Goal: Information Seeking & Learning: Find specific fact

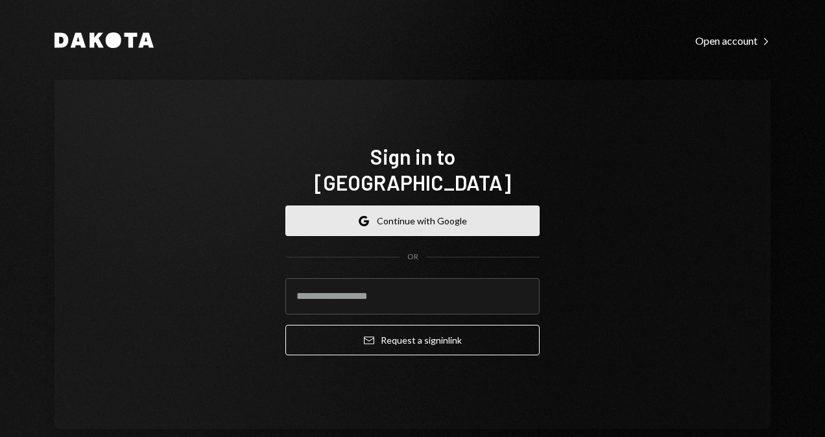
click at [351, 215] on button "Google Continue with Google" at bounding box center [412, 221] width 254 height 30
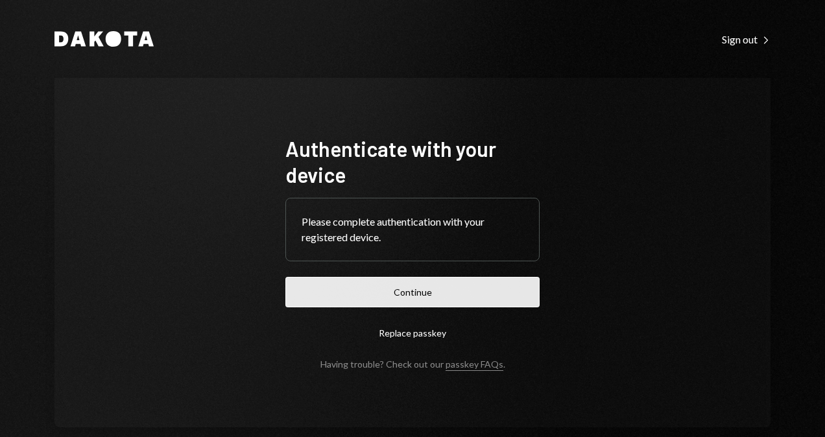
click at [475, 295] on button "Continue" at bounding box center [412, 292] width 254 height 30
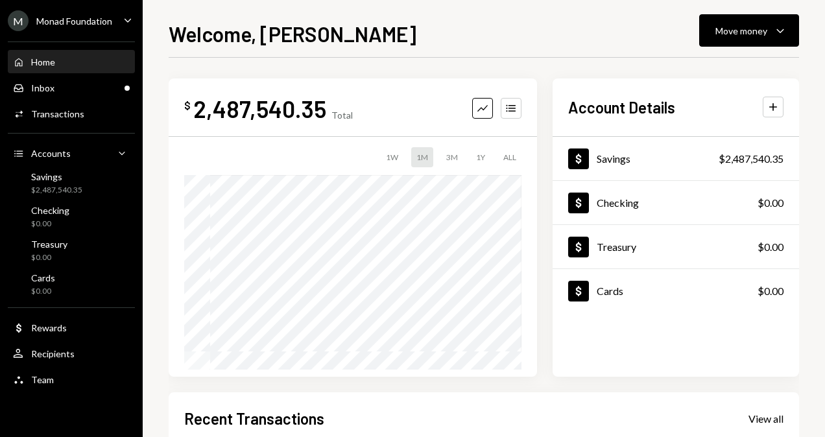
click at [69, 13] on div "M Monad Foundation" at bounding box center [60, 20] width 104 height 21
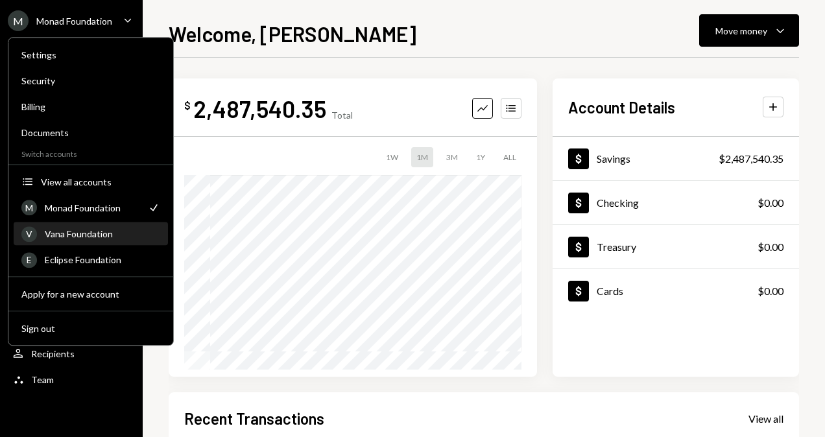
click at [90, 230] on div "Vana Foundation" at bounding box center [102, 233] width 115 height 11
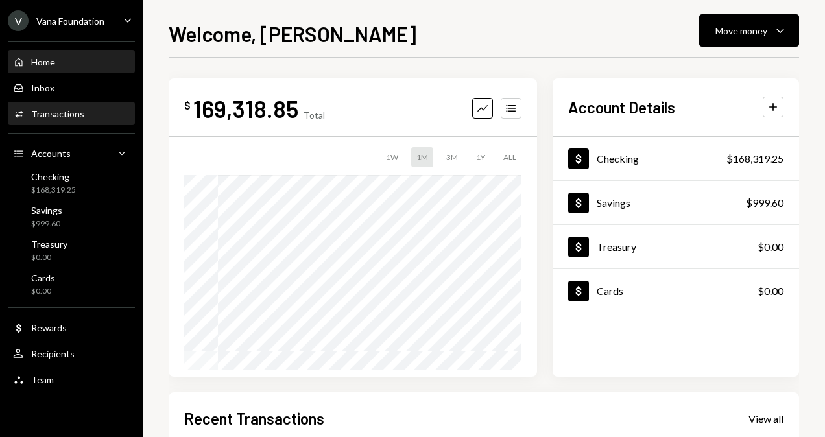
click at [97, 115] on div "Activities Transactions" at bounding box center [71, 114] width 117 height 12
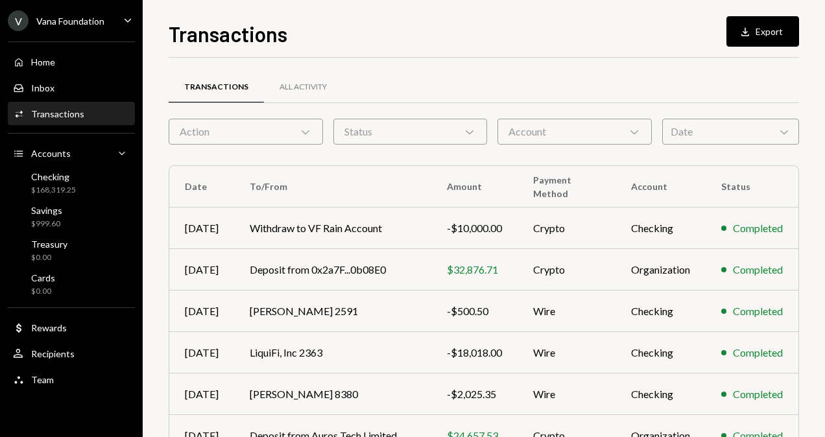
click at [712, 148] on div "Transactions All Activity Action Chevron Down Status Chevron Down Account Chevr…" at bounding box center [484, 377] width 630 height 599
click at [699, 133] on div "Date Chevron Down" at bounding box center [730, 132] width 137 height 26
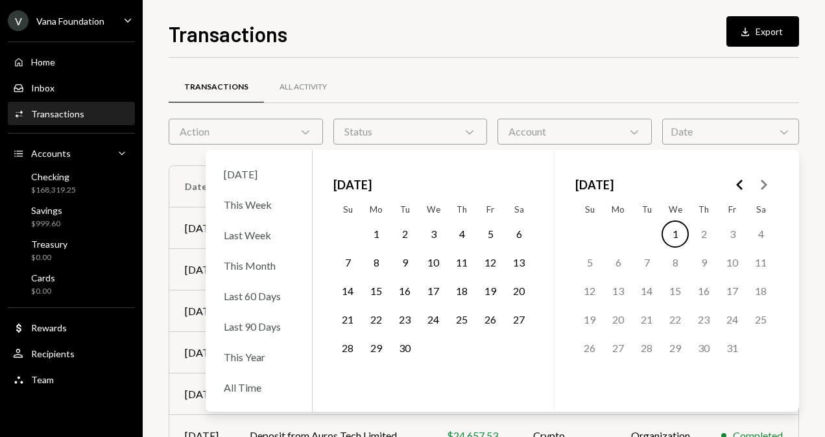
click at [737, 184] on polygon "Go to the Previous Month" at bounding box center [739, 185] width 6 height 10
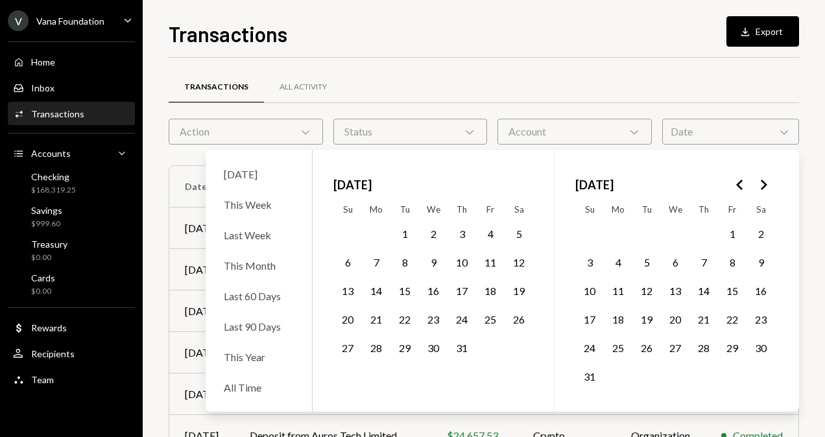
click at [737, 184] on polygon "Go to the Previous Month" at bounding box center [739, 185] width 6 height 10
click at [704, 322] on button "26" at bounding box center [703, 319] width 27 height 27
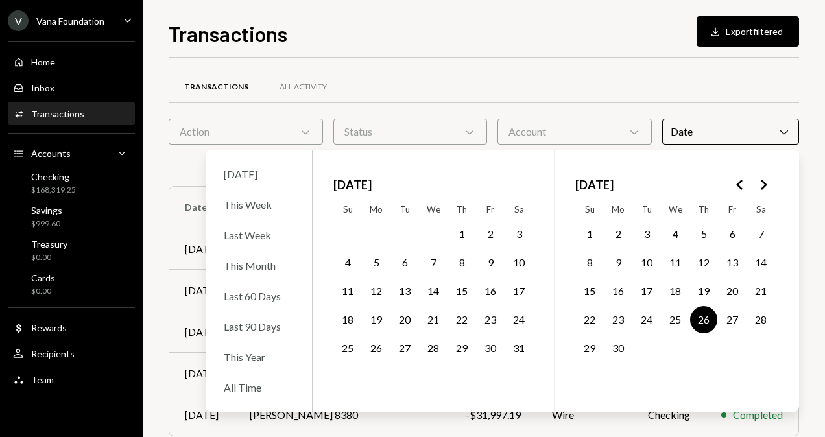
click at [763, 185] on icon "Go to the Next Month" at bounding box center [764, 185] width 16 height 16
click at [591, 373] on button "31" at bounding box center [589, 376] width 27 height 27
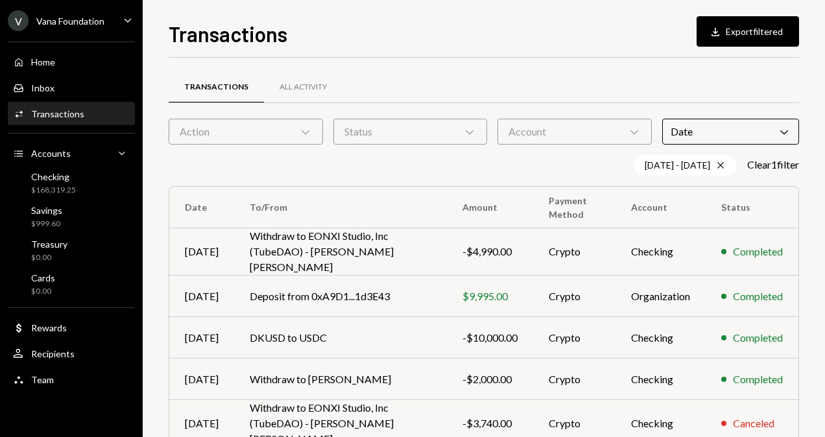
click at [462, 18] on div "Transactions Download Export filtered" at bounding box center [484, 32] width 630 height 29
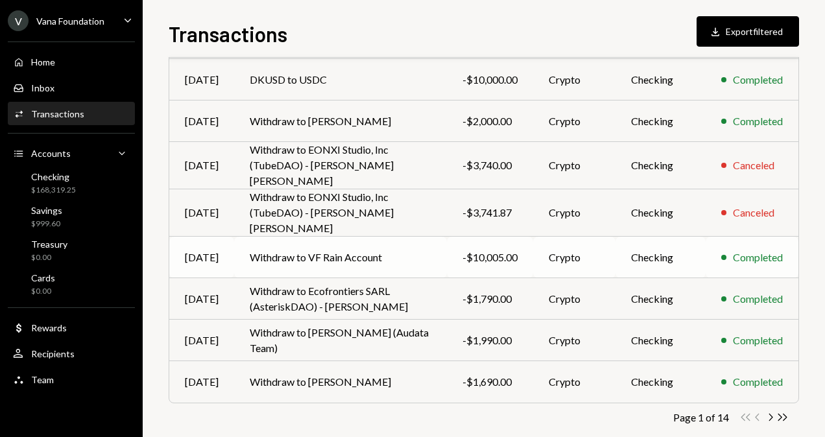
scroll to position [260, 0]
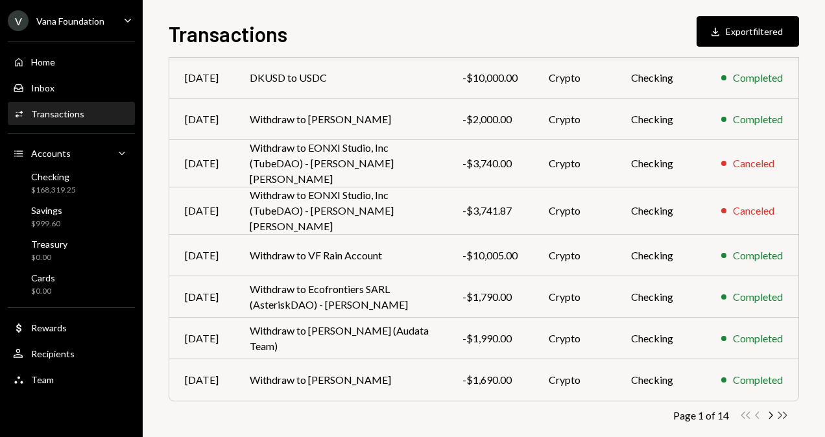
click at [782, 409] on icon "Double Arrow Right" at bounding box center [782, 415] width 12 height 12
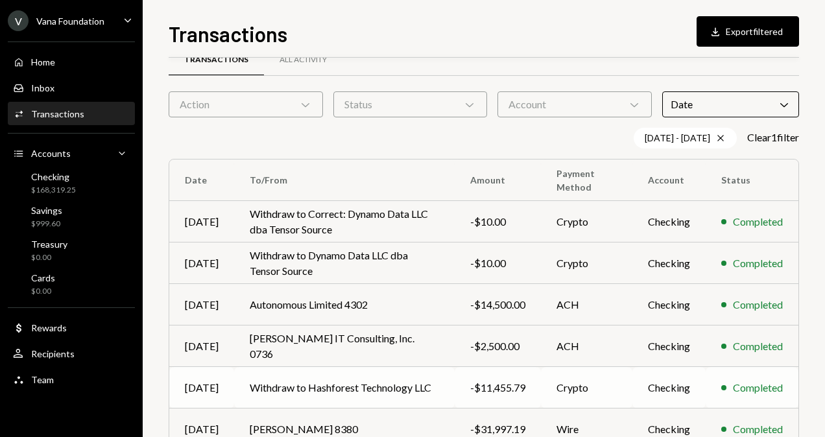
scroll to position [94, 0]
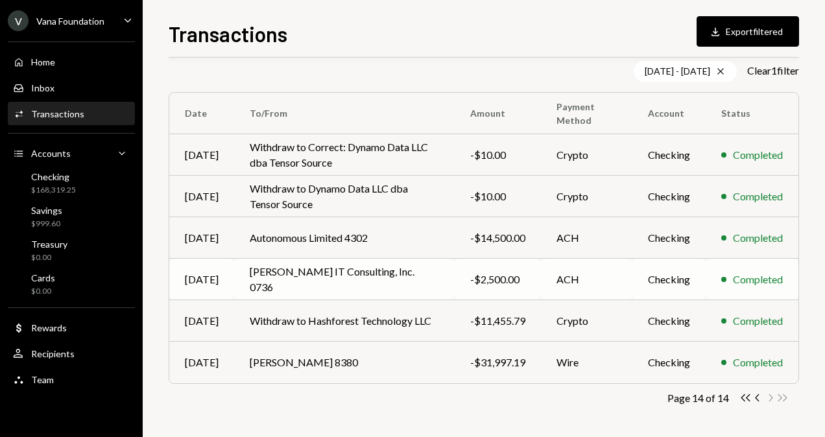
click at [363, 281] on td "Jones IT Consulting, Inc. 0736" at bounding box center [344, 280] width 221 height 42
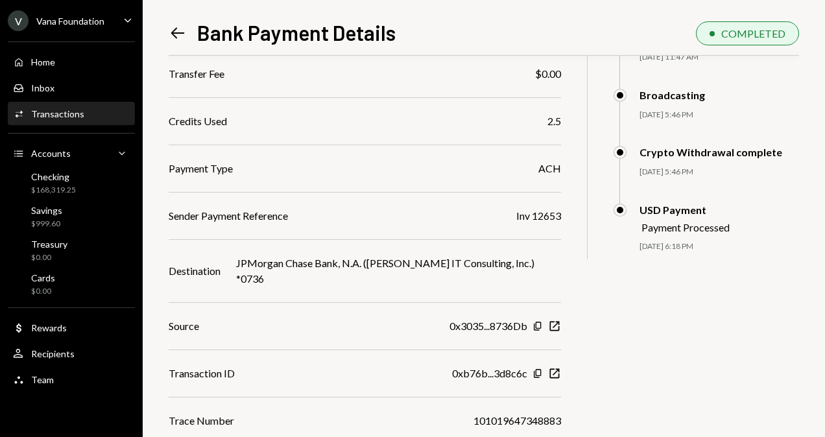
scroll to position [257, 0]
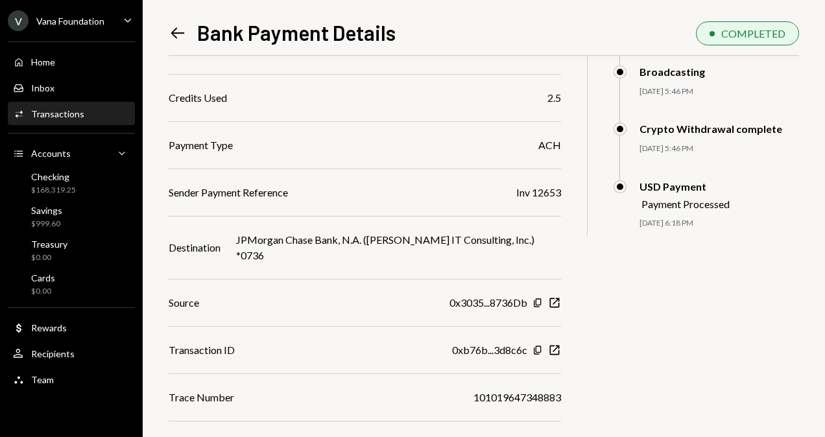
click at [176, 36] on icon "Left Arrow" at bounding box center [178, 33] width 18 height 18
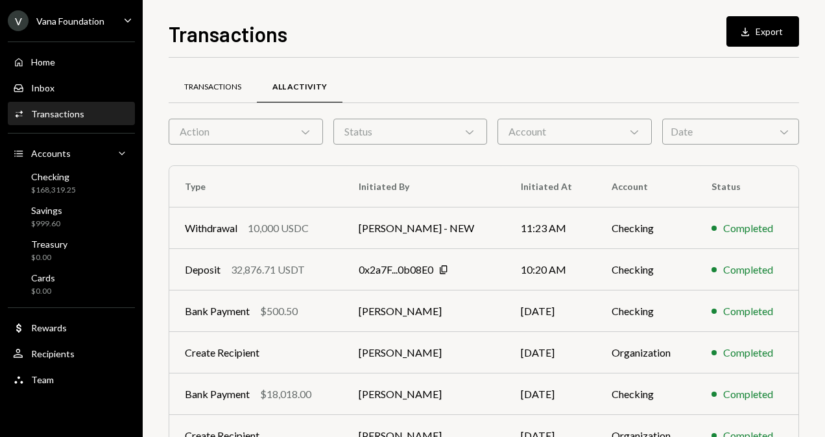
click at [208, 87] on div "Transactions" at bounding box center [212, 87] width 57 height 11
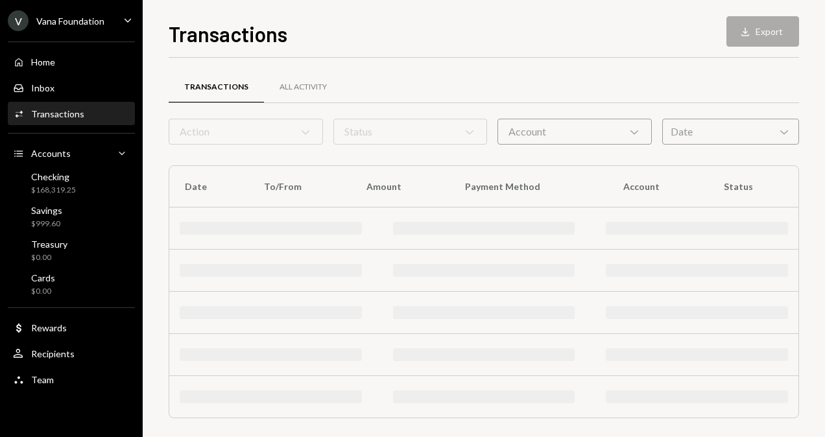
click at [683, 138] on div "Date Chevron Down" at bounding box center [730, 132] width 137 height 26
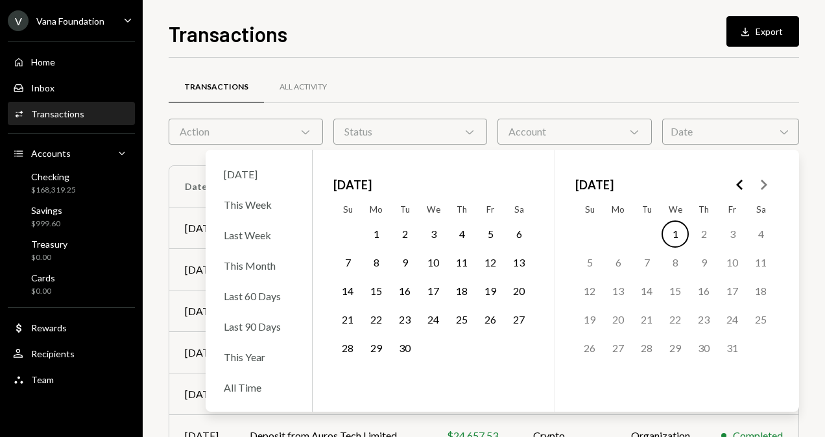
click at [741, 180] on icon "Go to the Previous Month" at bounding box center [740, 185] width 16 height 16
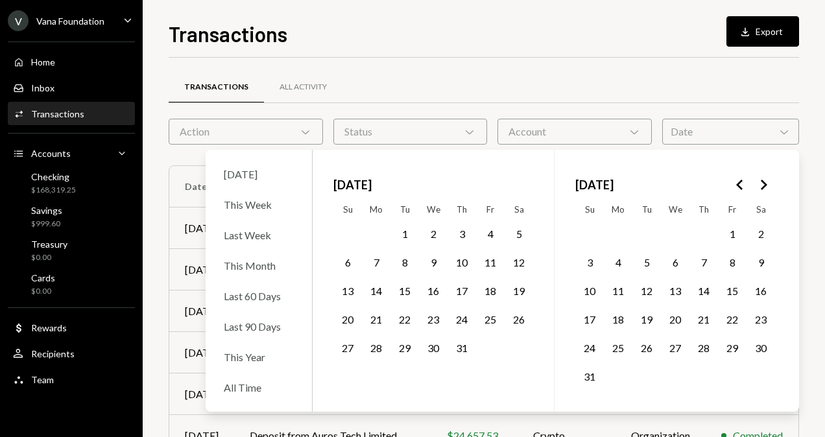
click at [741, 180] on polygon "Go to the Previous Month" at bounding box center [739, 185] width 6 height 10
click at [765, 186] on polygon "Go to the Next Month" at bounding box center [764, 185] width 6 height 10
click at [401, 230] on button "1" at bounding box center [404, 234] width 27 height 27
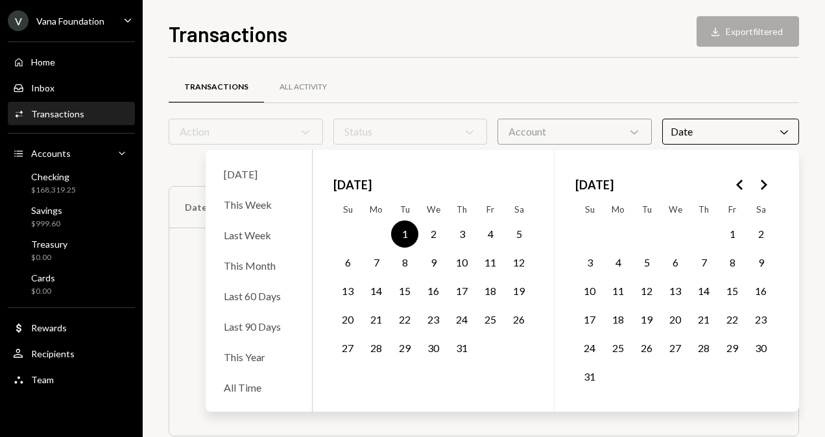
click at [464, 345] on button "31" at bounding box center [461, 348] width 27 height 27
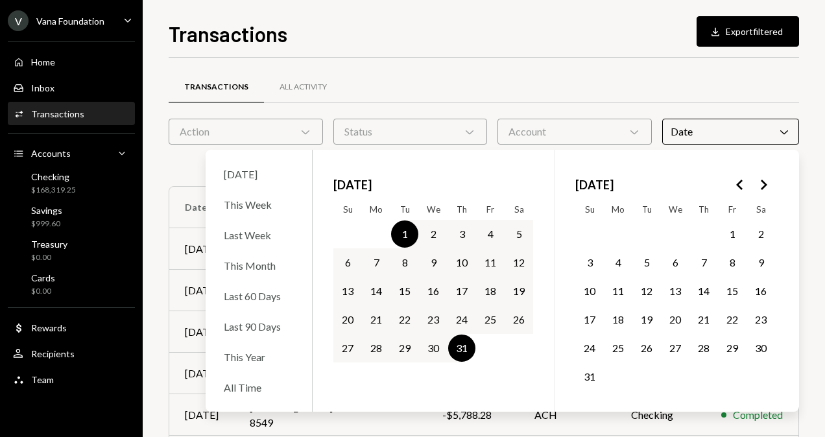
click at [513, 78] on div "Transactions All Activity" at bounding box center [484, 87] width 630 height 33
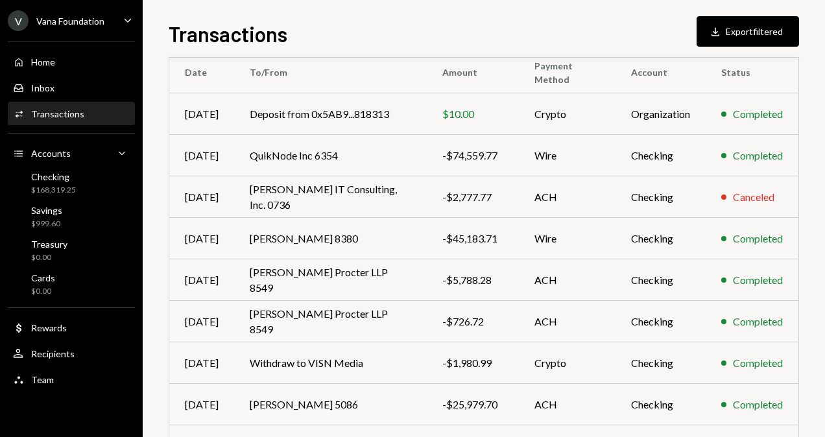
scroll to position [260, 0]
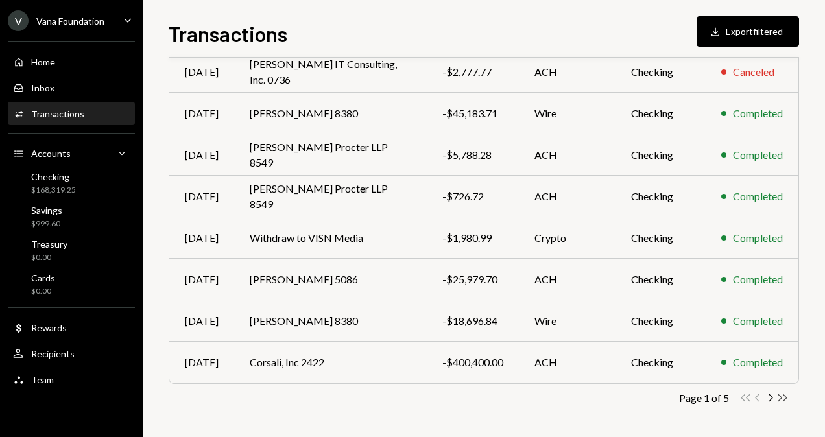
click at [784, 401] on icon "Double Arrow Right" at bounding box center [782, 398] width 12 height 12
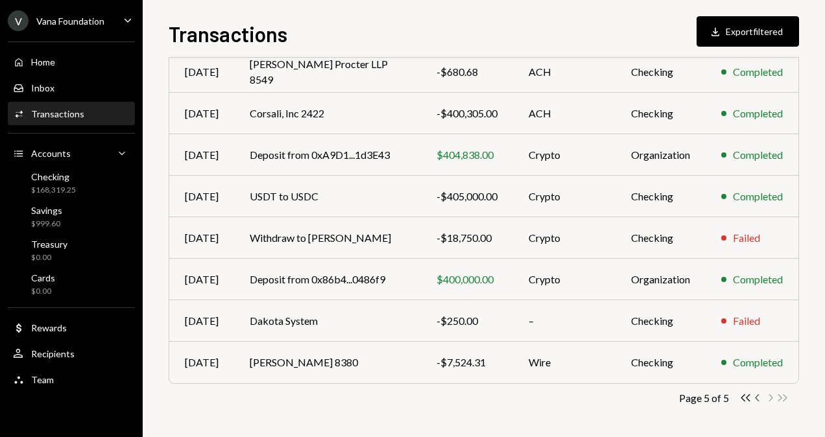
click at [757, 401] on icon "Chevron Left" at bounding box center [758, 398] width 12 height 12
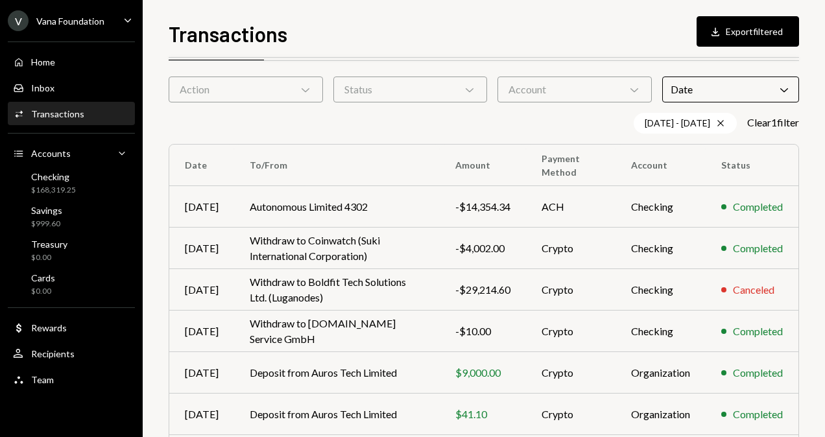
scroll to position [0, 0]
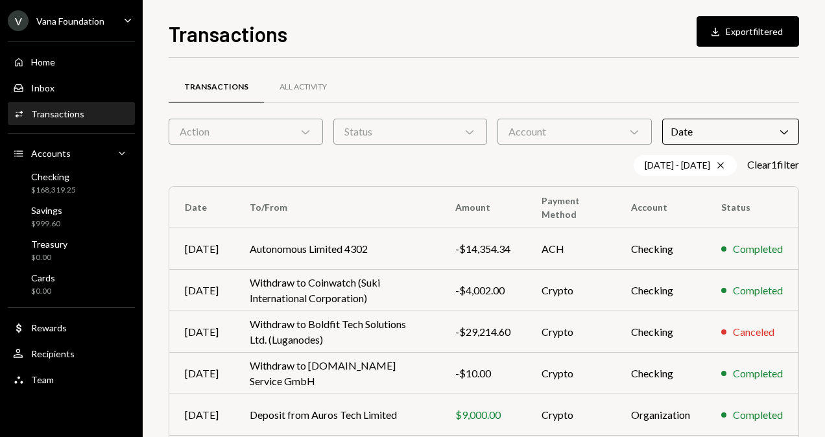
click at [40, 104] on div "Activities Transactions" at bounding box center [71, 114] width 117 height 22
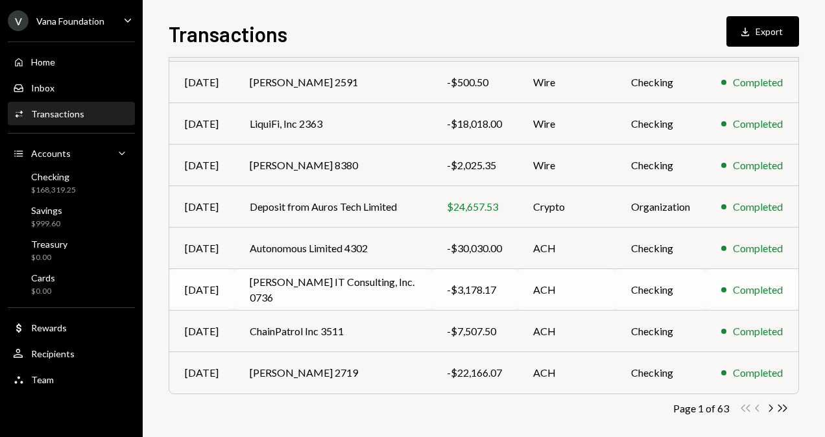
scroll to position [239, 0]
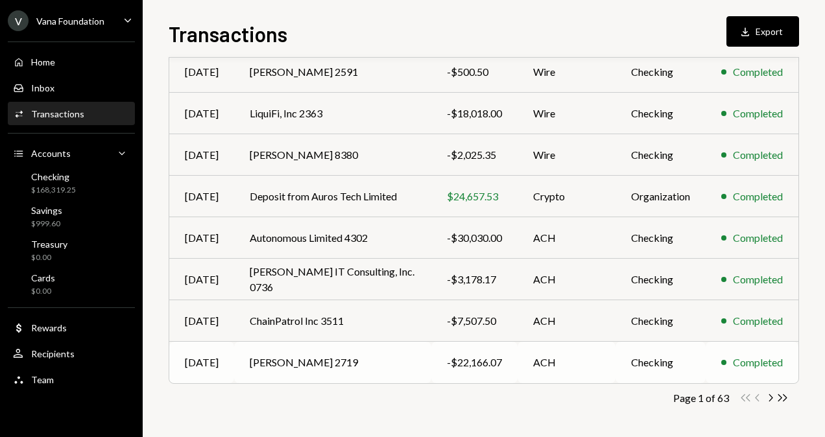
click at [383, 358] on td "[PERSON_NAME] 2719" at bounding box center [332, 363] width 197 height 42
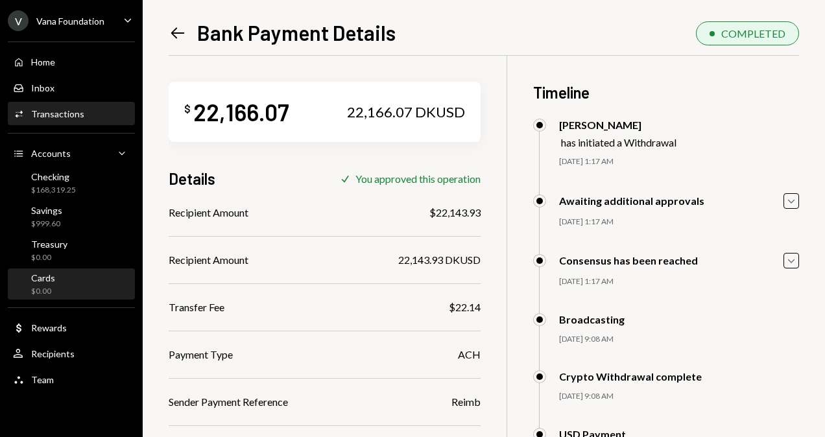
click at [95, 283] on div "Cards $0.00" at bounding box center [71, 284] width 117 height 25
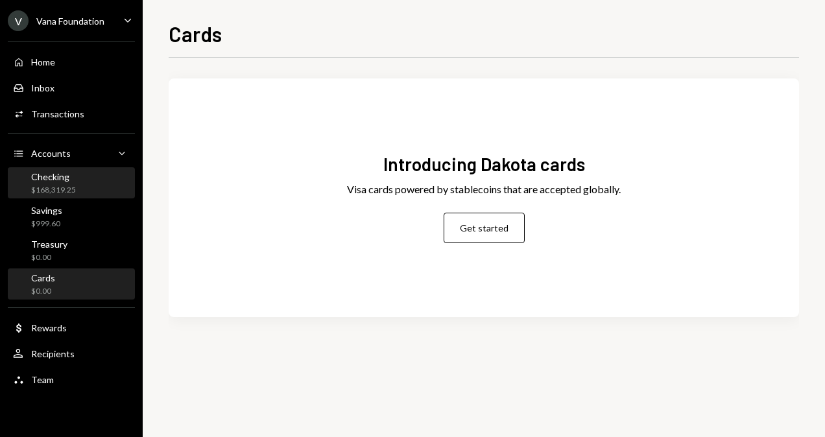
click at [79, 191] on div "Checking $168,319.25" at bounding box center [71, 183] width 117 height 25
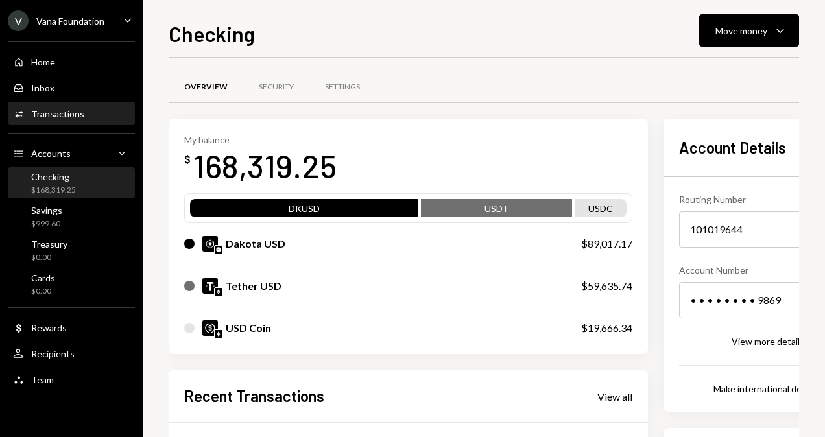
click at [68, 105] on div "Activities Transactions" at bounding box center [71, 114] width 117 height 22
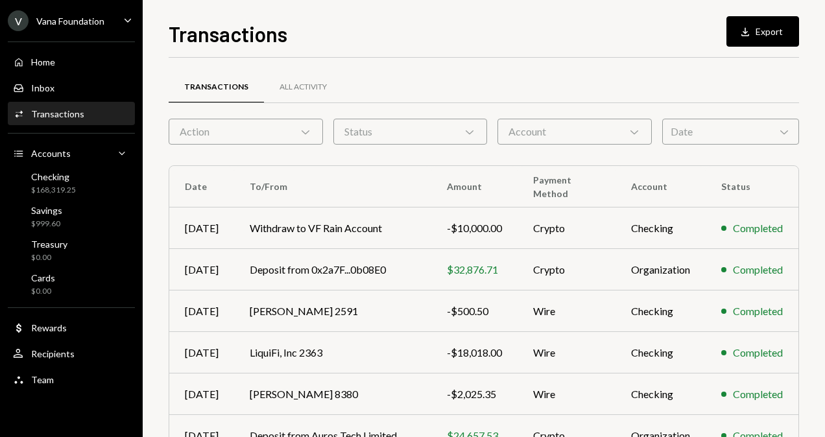
click at [704, 119] on div "Date Chevron Down" at bounding box center [730, 132] width 137 height 26
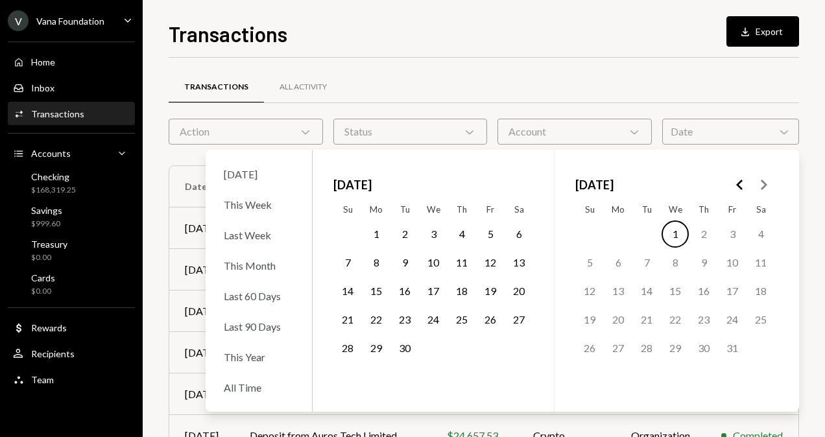
click at [736, 186] on icon "Go to the Previous Month" at bounding box center [740, 185] width 16 height 16
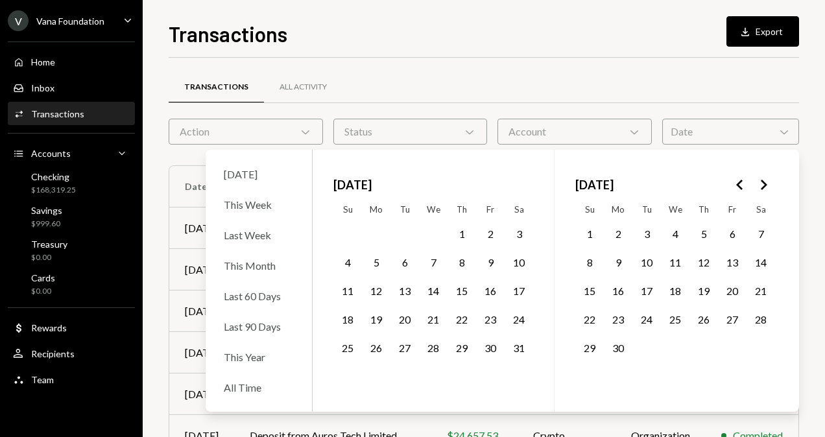
click at [761, 182] on icon "Go to the Next Month" at bounding box center [764, 185] width 16 height 16
click at [435, 356] on button "30" at bounding box center [433, 348] width 27 height 27
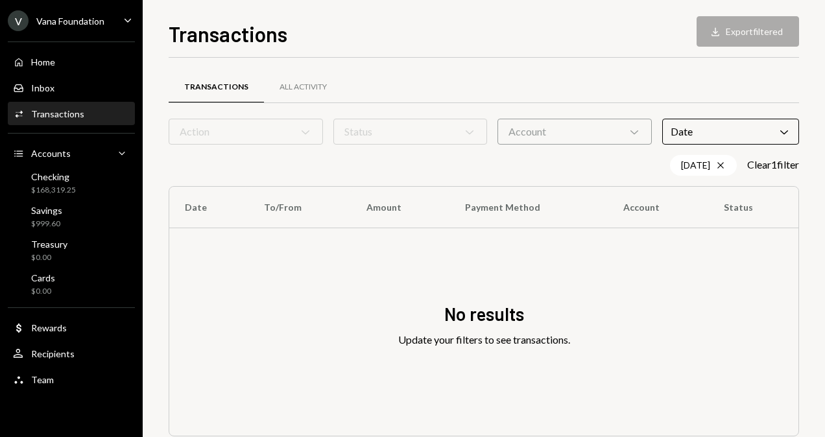
click at [601, 48] on div "Transactions Download Export filtered Transactions All Activity Action Chevron …" at bounding box center [484, 227] width 630 height 419
click at [739, 128] on div "Date Chevron Down" at bounding box center [730, 132] width 137 height 26
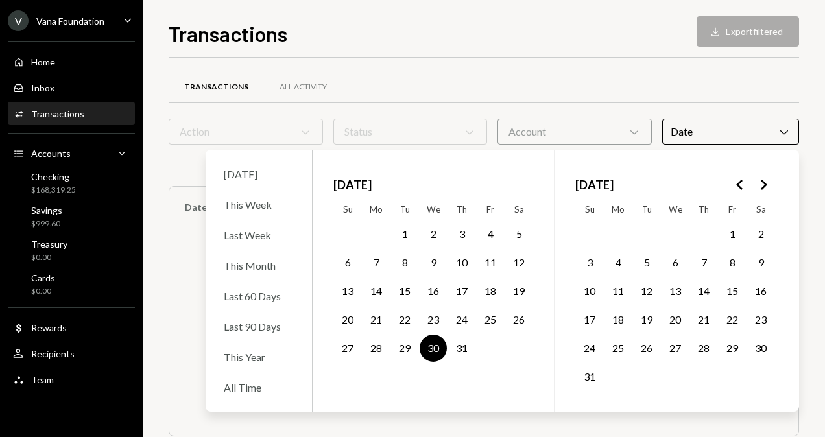
click at [399, 350] on button "29" at bounding box center [404, 348] width 27 height 27
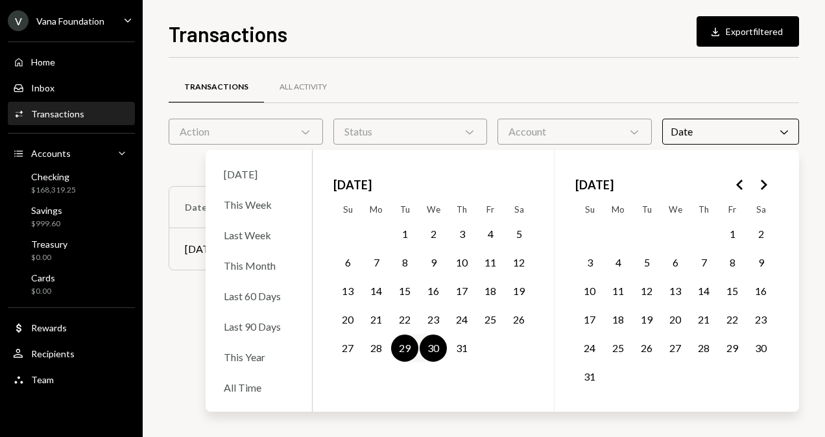
click at [471, 352] on button "31" at bounding box center [461, 348] width 27 height 27
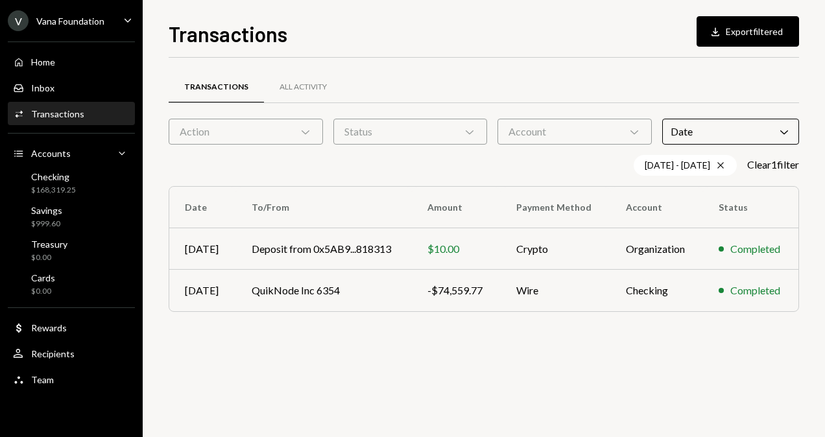
click at [520, 54] on div "Transactions Download Export filtered Transactions All Activity Action Chevron …" at bounding box center [484, 227] width 630 height 419
click at [392, 290] on td "QuikNode Inc 6354" at bounding box center [324, 291] width 176 height 42
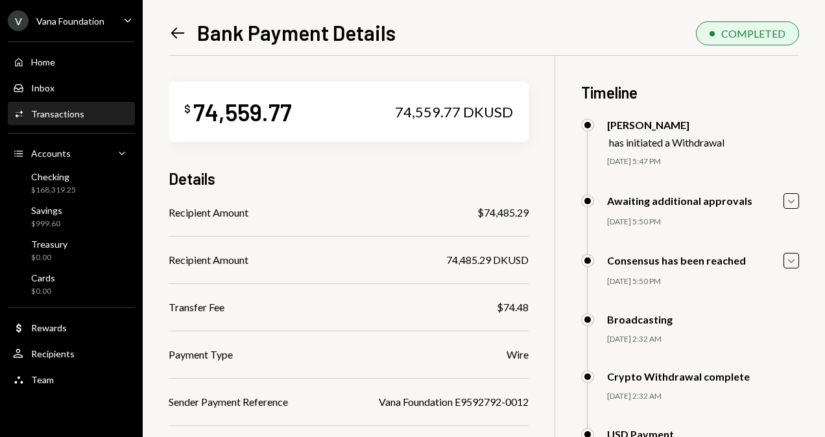
click at [43, 121] on div "Activities Transactions" at bounding box center [71, 114] width 117 height 22
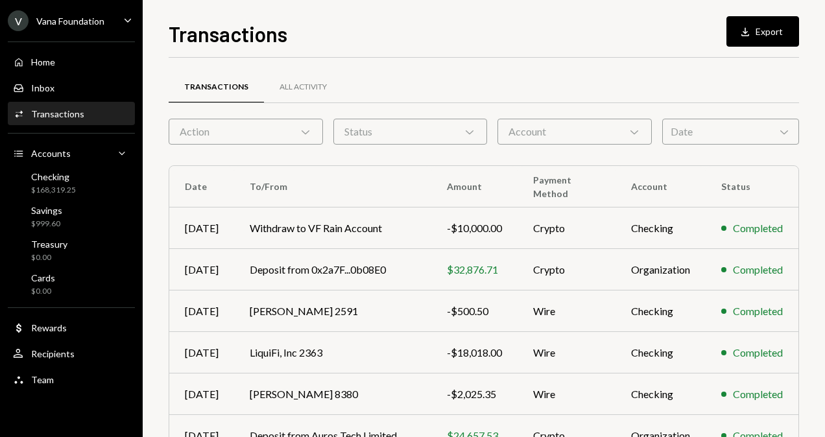
click at [666, 123] on div "Date Chevron Down" at bounding box center [730, 132] width 137 height 26
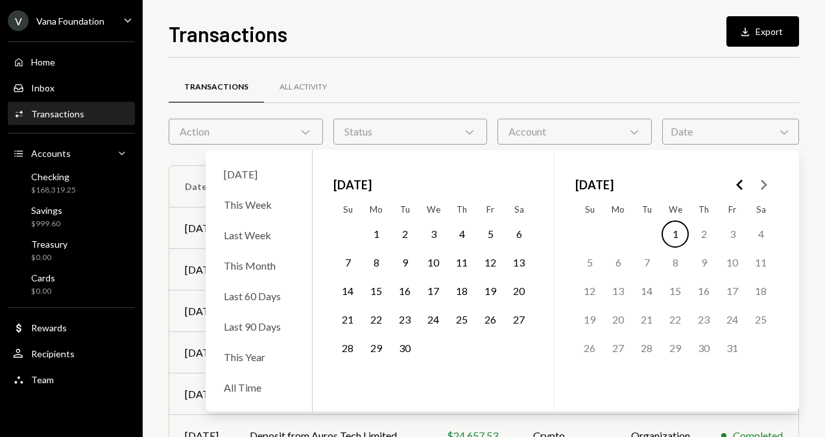
click at [464, 235] on button "4" at bounding box center [461, 234] width 27 height 27
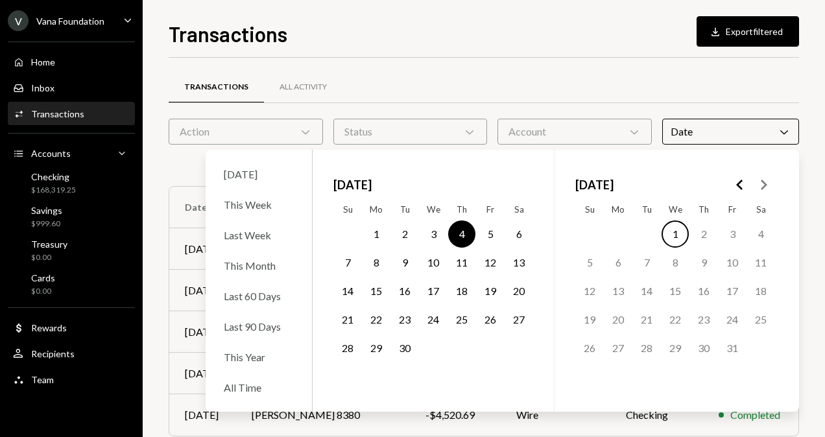
click at [428, 261] on button "10" at bounding box center [433, 262] width 27 height 27
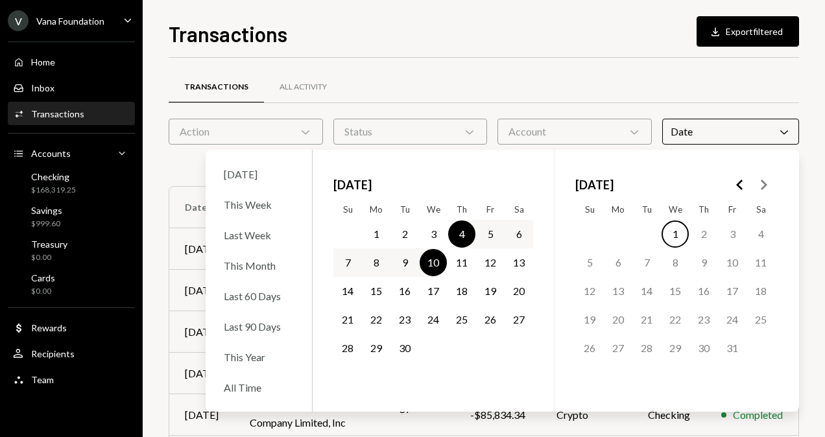
click at [594, 40] on div "Transactions Download Export filtered" at bounding box center [484, 32] width 630 height 29
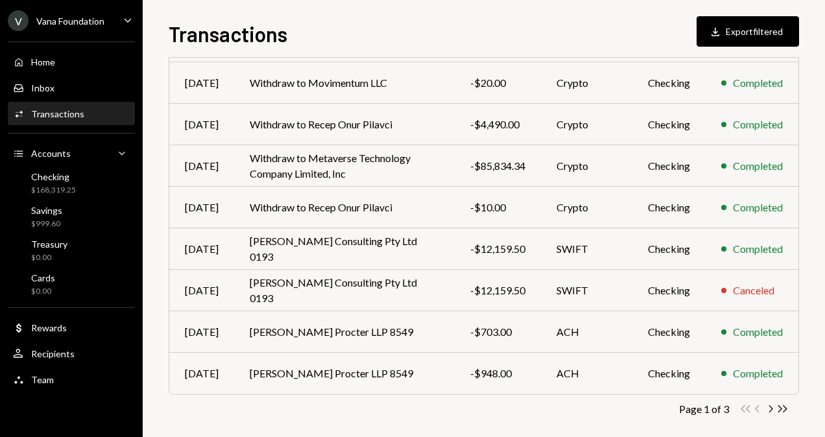
scroll to position [260, 0]
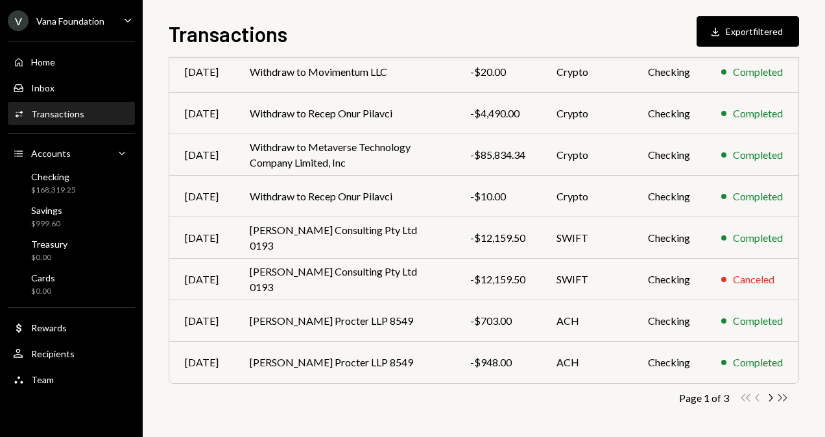
click at [784, 402] on icon "Double Arrow Right" at bounding box center [782, 398] width 12 height 12
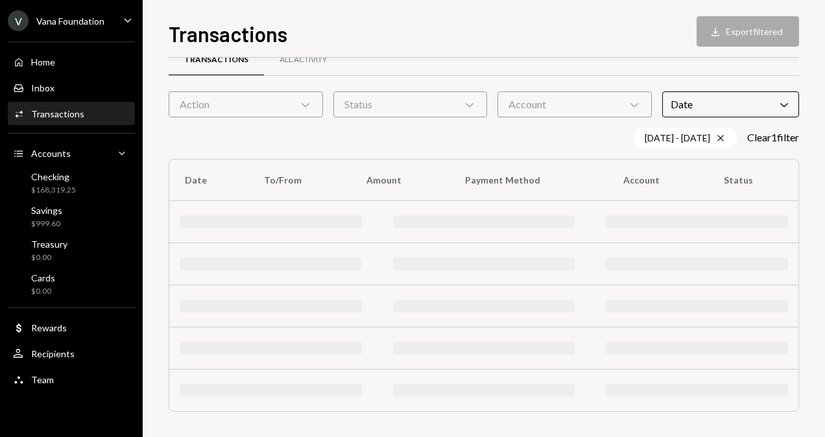
scroll to position [0, 0]
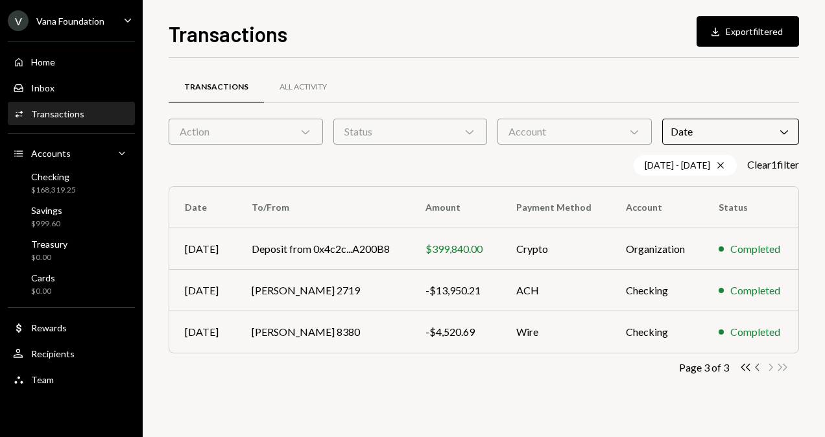
click at [758, 365] on icon "Chevron Left" at bounding box center [758, 367] width 12 height 12
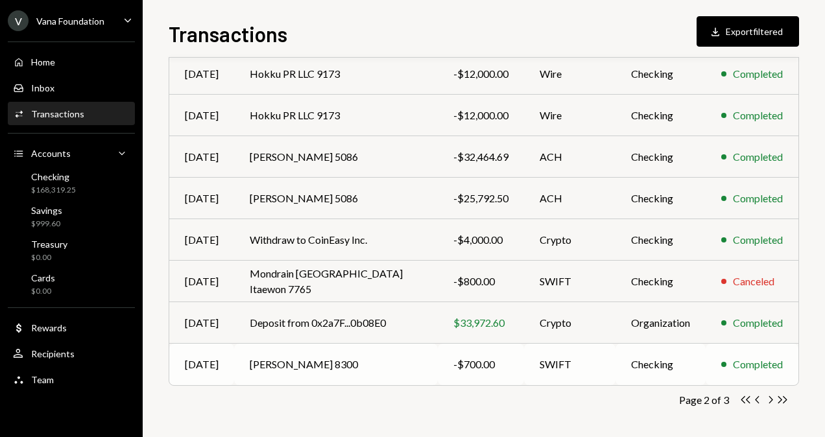
scroll to position [259, 0]
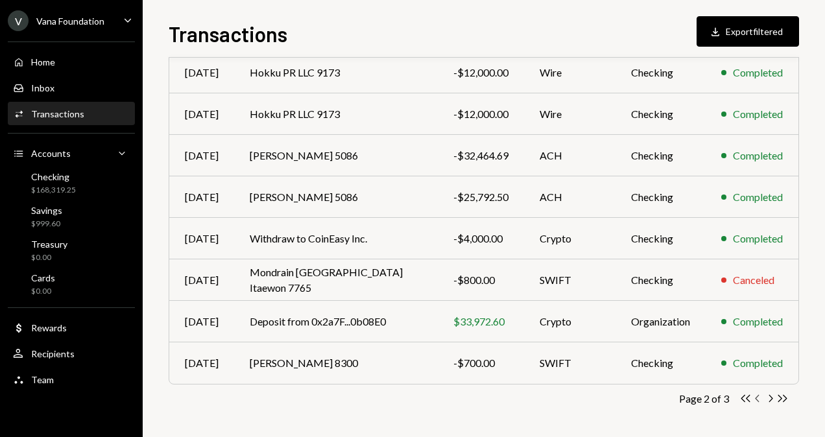
click at [756, 398] on icon "button" at bounding box center [757, 398] width 4 height 7
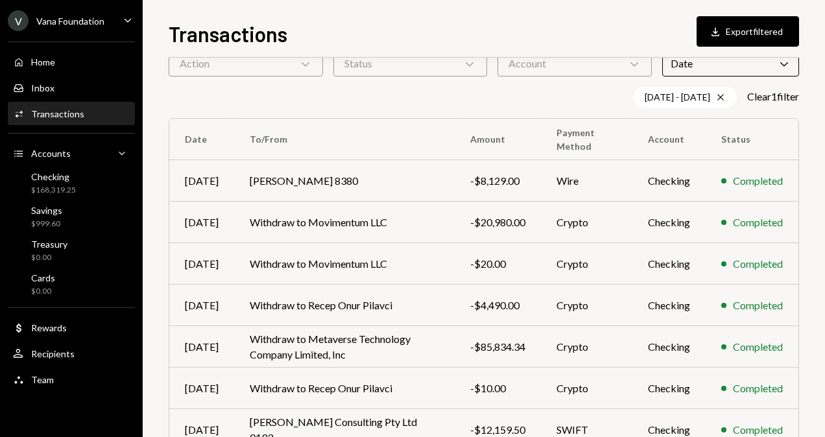
scroll to position [65, 0]
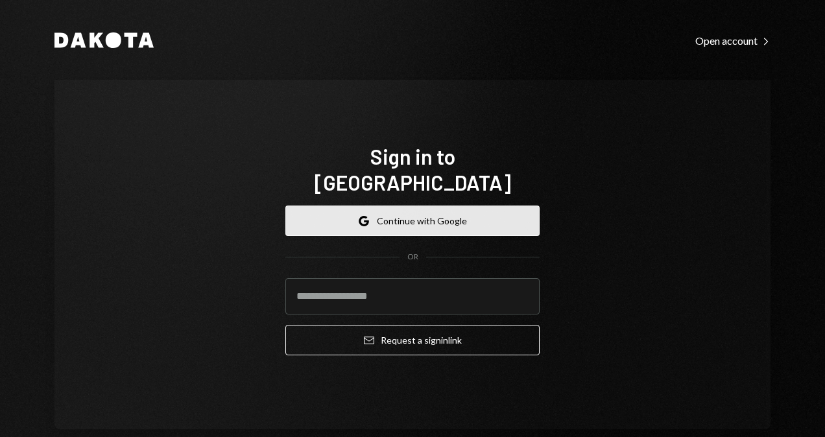
click at [447, 218] on button "Google Continue with Google" at bounding box center [412, 221] width 254 height 30
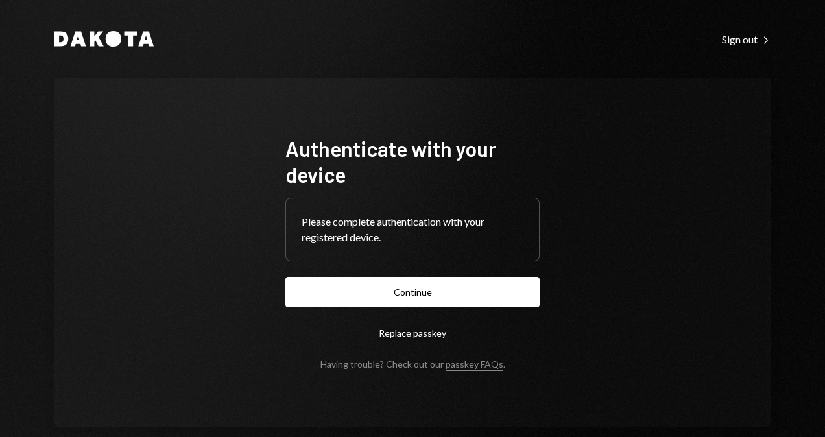
drag, startPoint x: 567, startPoint y: 97, endPoint x: 555, endPoint y: 107, distance: 15.6
click at [567, 97] on div "Authenticate with your device Please complete authentication with your register…" at bounding box center [412, 253] width 716 height 350
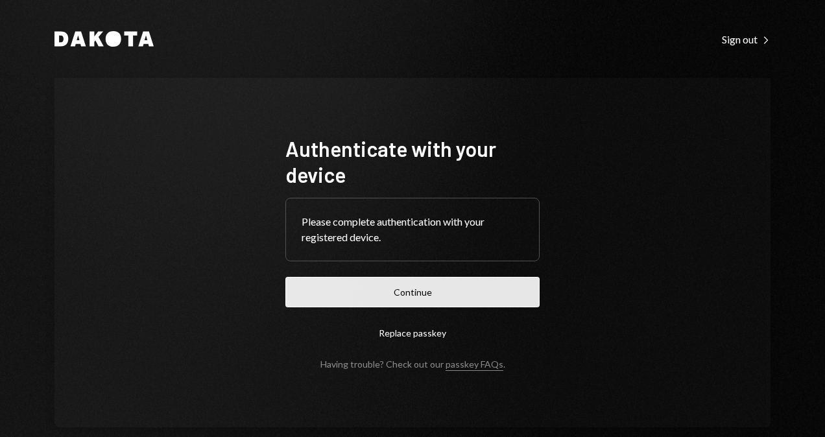
click at [416, 293] on button "Continue" at bounding box center [412, 292] width 254 height 30
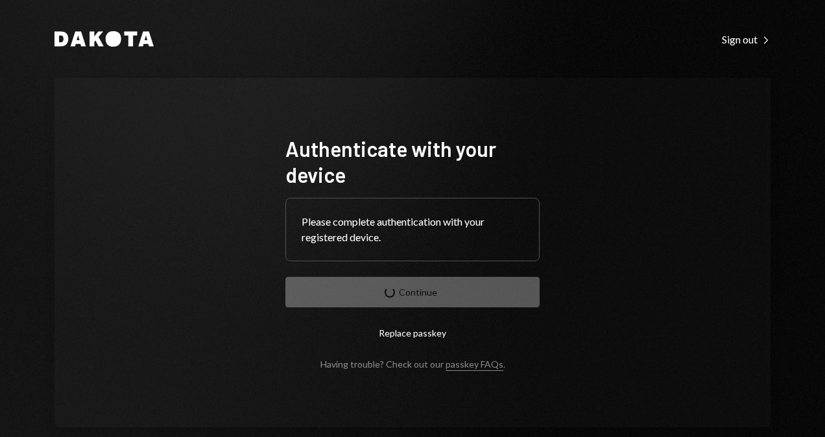
click at [483, 287] on form "Authenticate with your device Please complete authentication with your register…" at bounding box center [412, 253] width 254 height 234
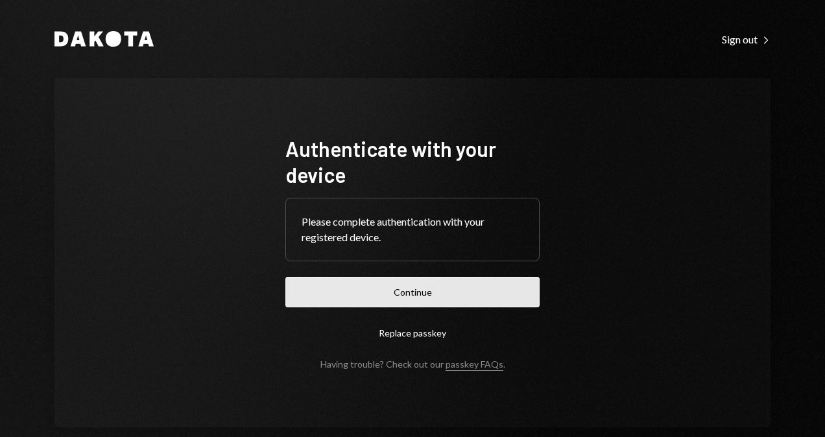
click at [504, 292] on button "Continue" at bounding box center [412, 292] width 254 height 30
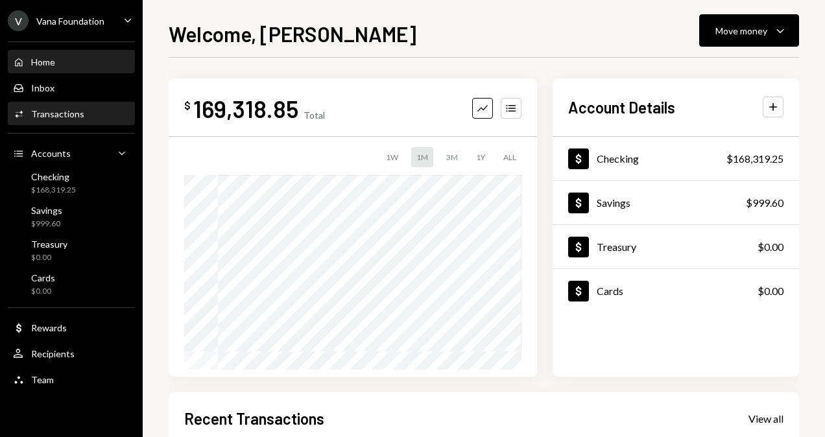
click at [71, 111] on div "Transactions" at bounding box center [57, 113] width 53 height 11
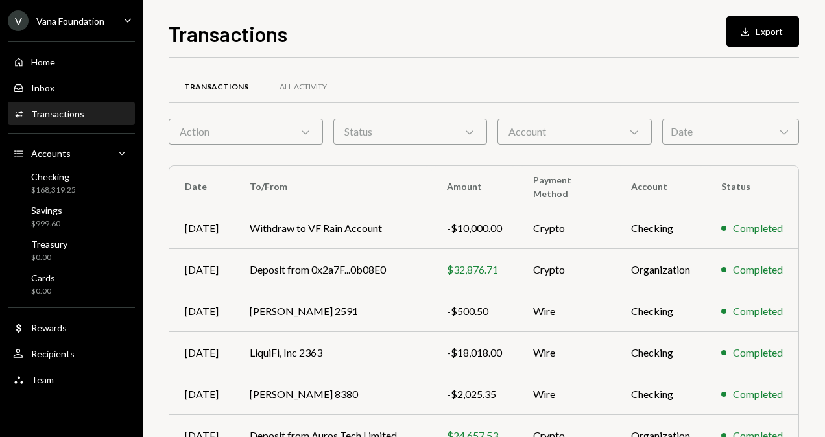
click at [697, 121] on div "Date Chevron Down" at bounding box center [730, 132] width 137 height 26
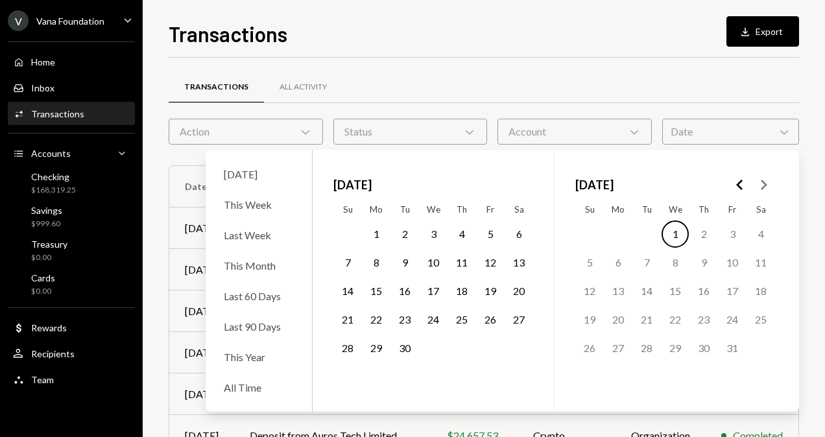
click at [741, 182] on icon "Go to the Previous Month" at bounding box center [740, 185] width 16 height 16
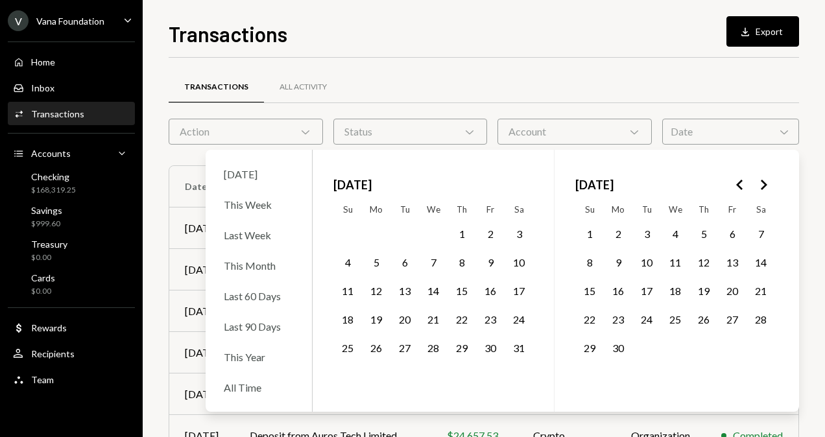
click at [741, 182] on icon "Go to the Previous Month" at bounding box center [740, 185] width 16 height 16
click at [763, 181] on polygon "Go to the Next Month" at bounding box center [764, 185] width 6 height 10
click at [651, 291] on button "15" at bounding box center [646, 291] width 27 height 27
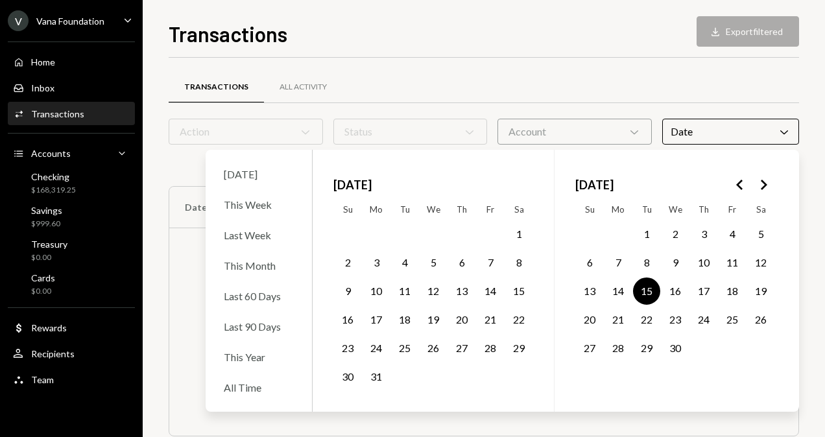
click at [668, 346] on button "30" at bounding box center [675, 348] width 27 height 27
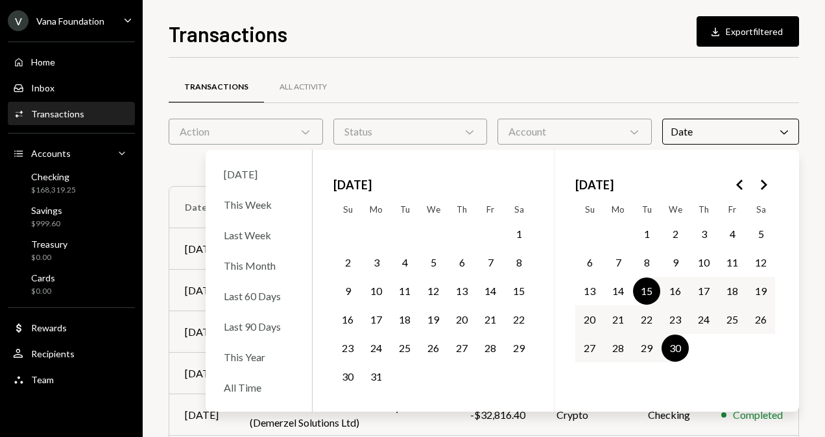
click at [557, 105] on div "Transactions All Activity" at bounding box center [484, 95] width 630 height 48
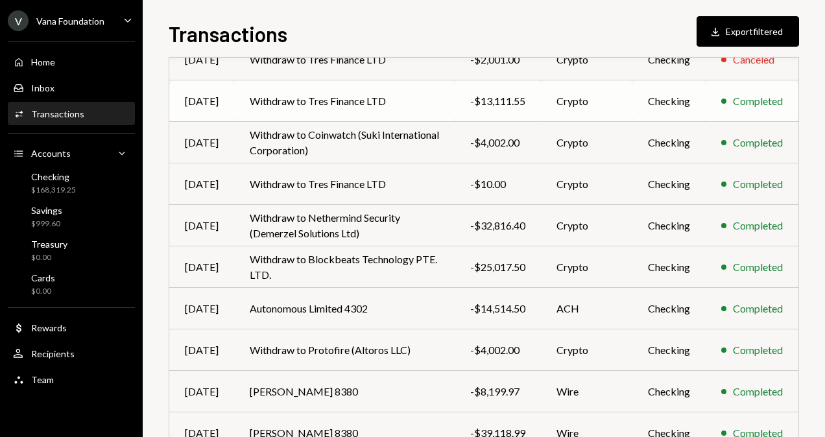
scroll to position [259, 0]
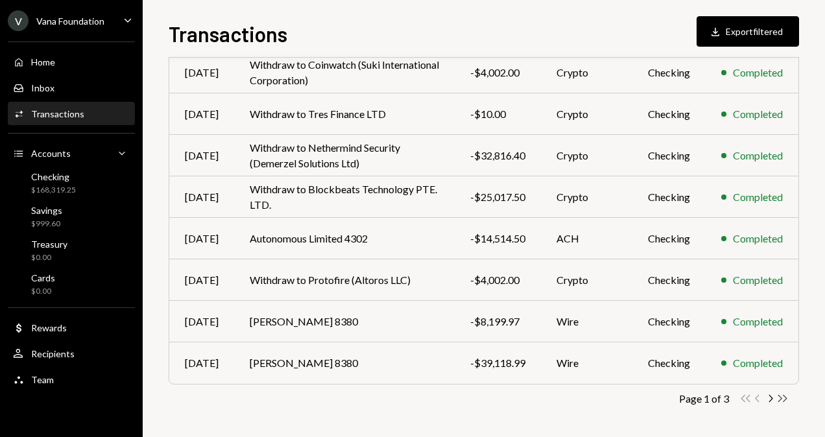
click at [782, 397] on icon "Double Arrow Right" at bounding box center [782, 398] width 12 height 12
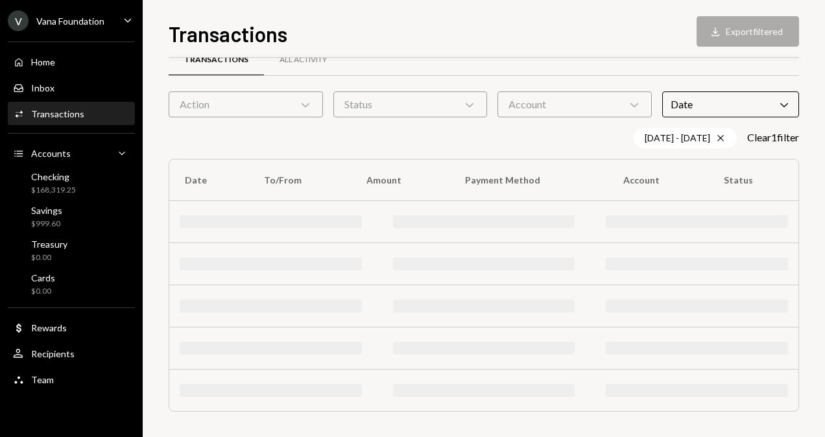
scroll to position [53, 0]
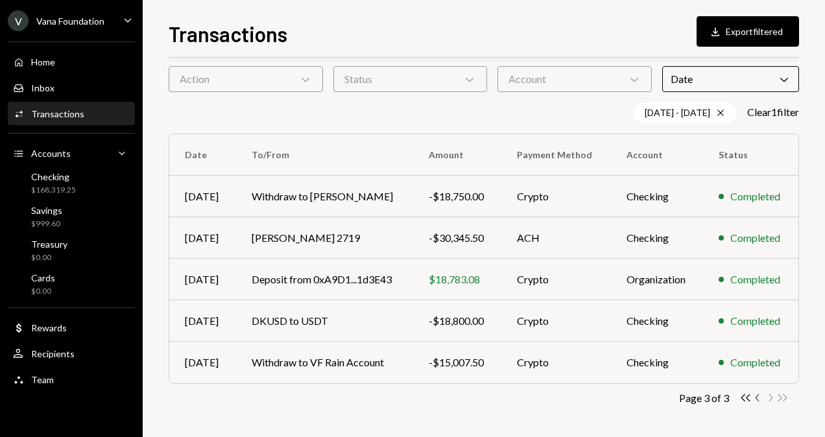
click at [758, 396] on icon "Chevron Left" at bounding box center [758, 398] width 12 height 12
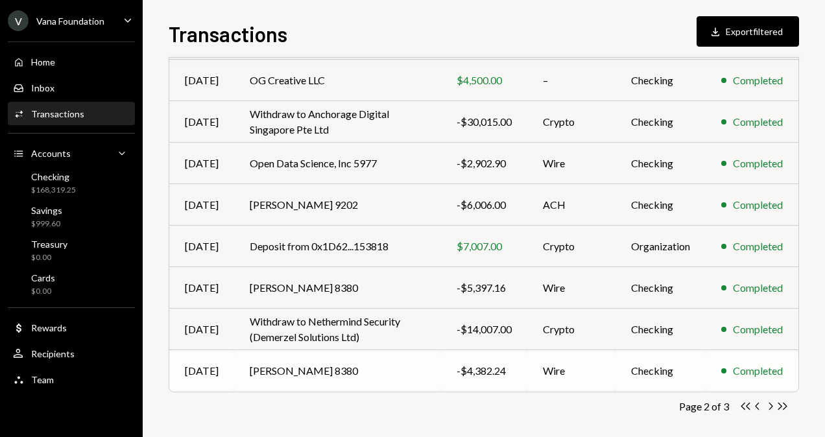
scroll to position [260, 0]
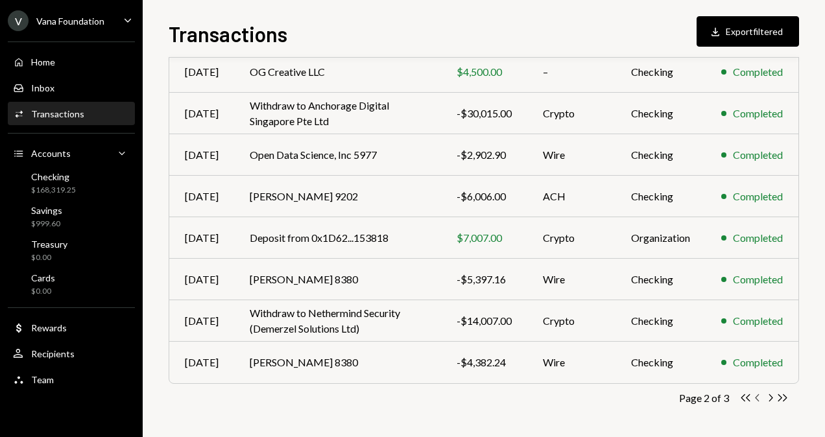
click at [756, 398] on icon "button" at bounding box center [757, 397] width 4 height 7
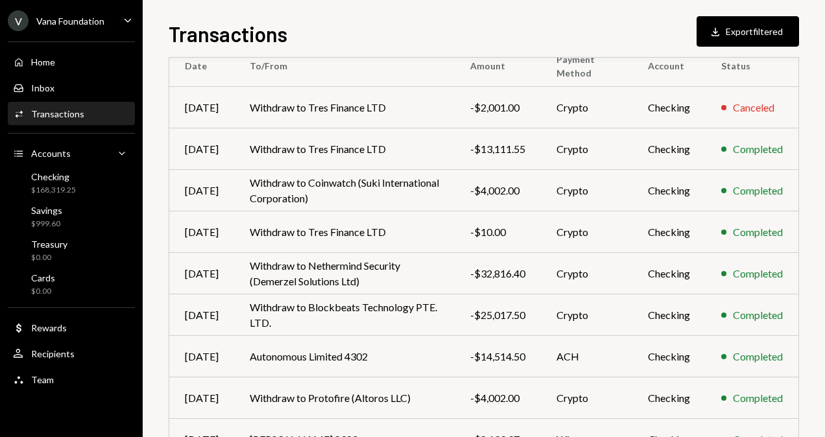
scroll to position [0, 0]
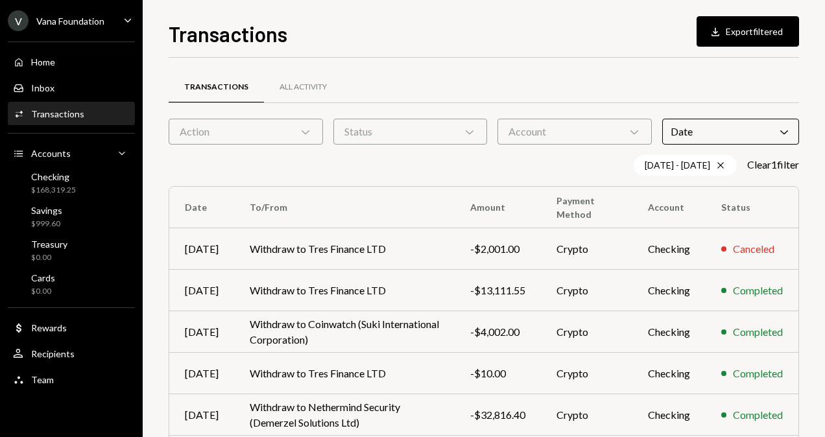
click at [723, 125] on div "Date Chevron Down" at bounding box center [730, 132] width 137 height 26
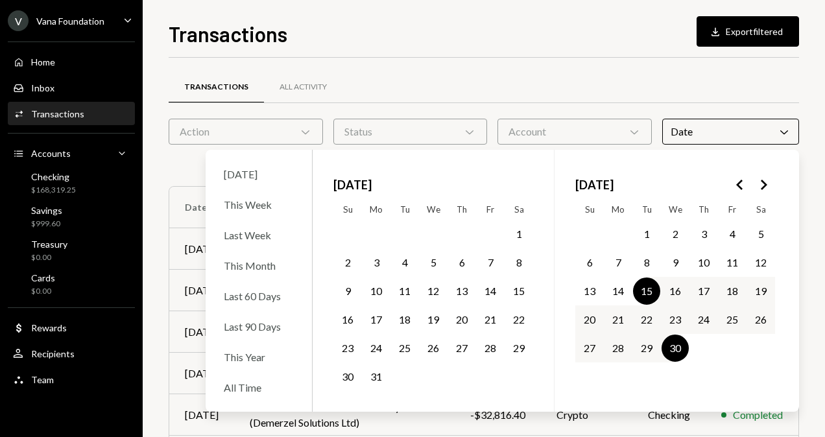
click at [647, 289] on button "15" at bounding box center [646, 291] width 27 height 27
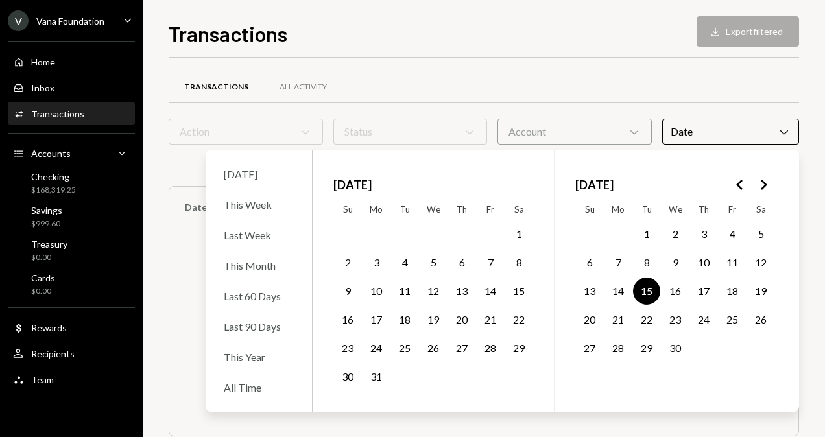
click at [757, 184] on icon "Go to the Next Month" at bounding box center [764, 185] width 16 height 16
click at [486, 261] on button "9" at bounding box center [490, 262] width 27 height 27
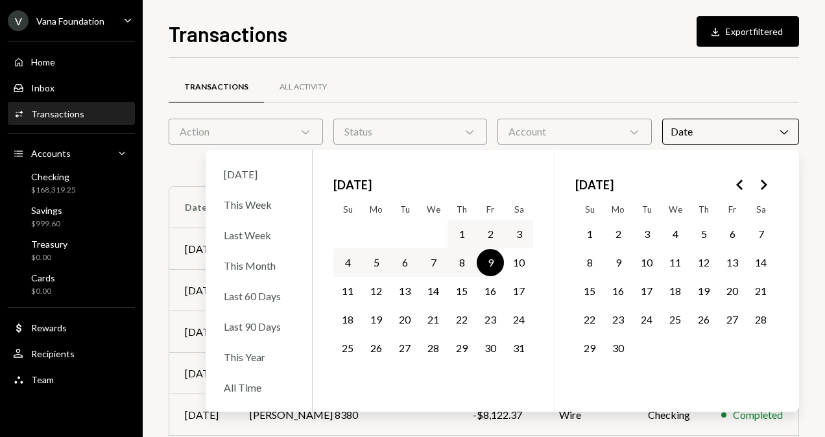
click at [555, 88] on div "Transactions All Activity" at bounding box center [484, 87] width 630 height 33
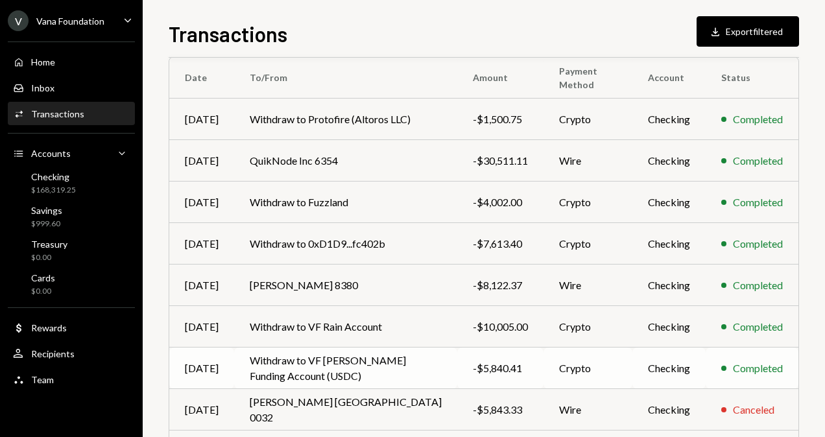
scroll to position [259, 0]
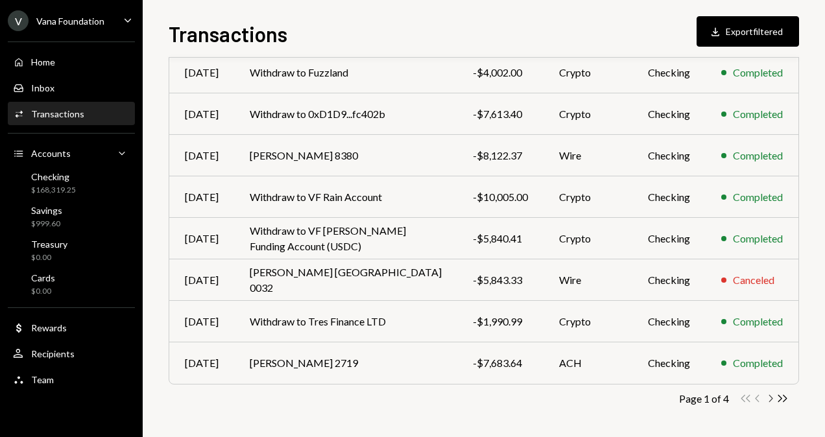
click at [767, 399] on icon "Chevron Right" at bounding box center [770, 398] width 12 height 12
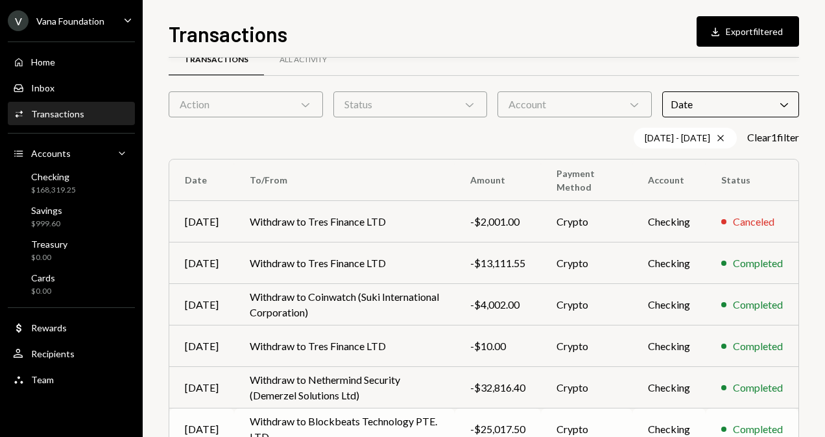
scroll to position [0, 0]
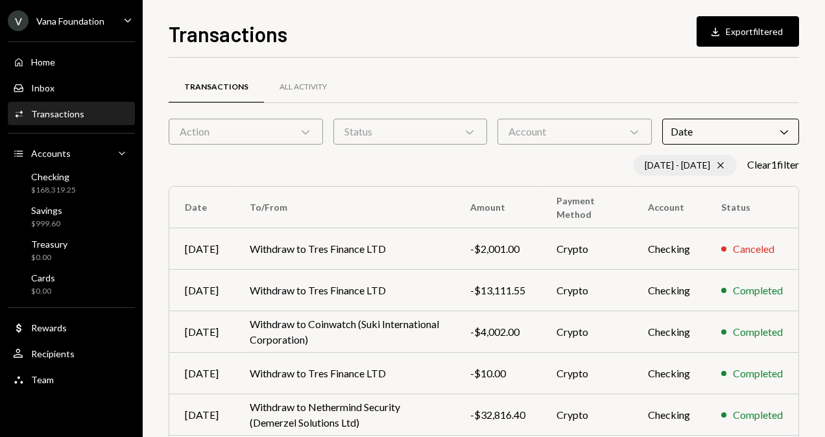
click at [691, 169] on div "[DATE] - [DATE] Cross" at bounding box center [685, 165] width 103 height 21
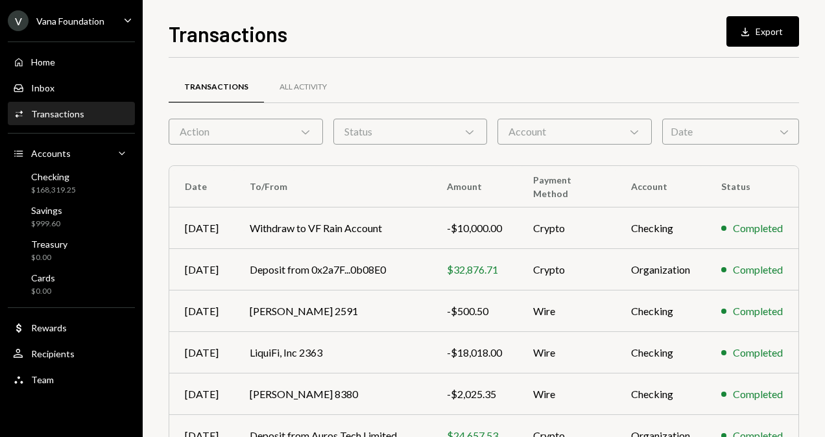
click at [702, 127] on div "Date Chevron Down" at bounding box center [730, 132] width 137 height 26
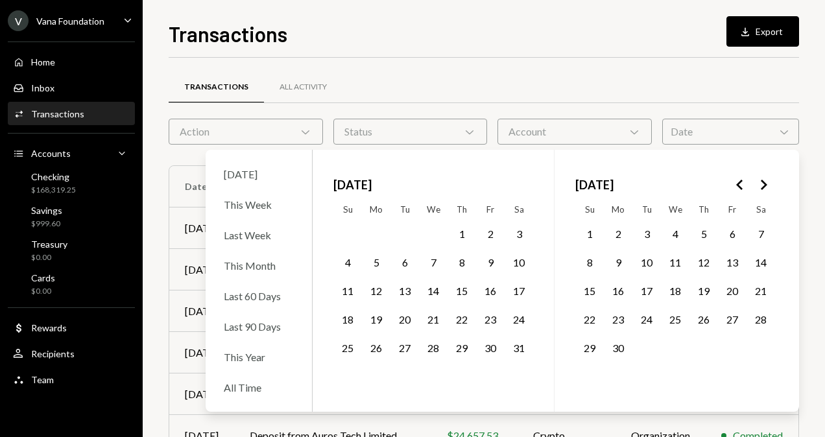
click at [350, 259] on button "4" at bounding box center [347, 262] width 27 height 27
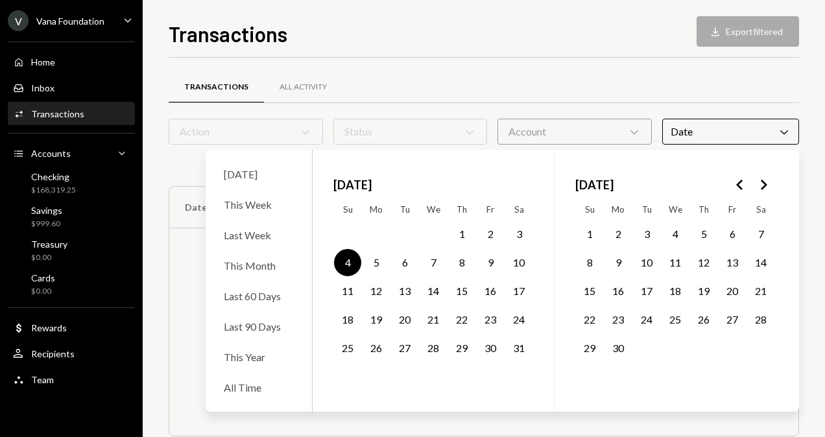
click at [429, 293] on button "14" at bounding box center [433, 291] width 27 height 27
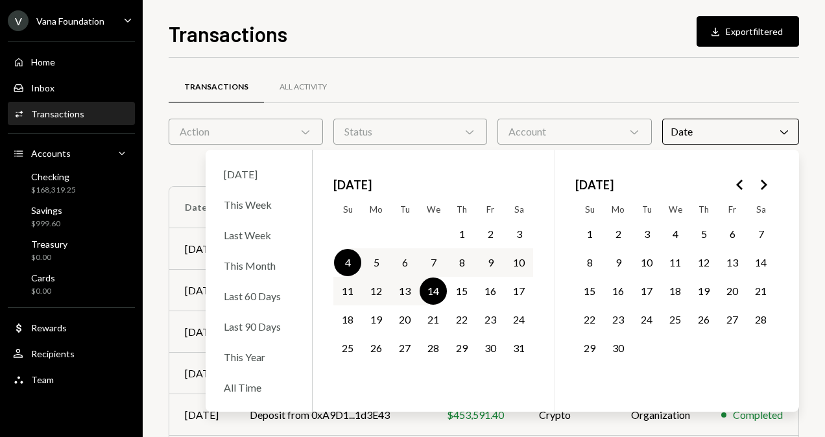
click at [472, 90] on div "Transactions All Activity" at bounding box center [484, 87] width 630 height 33
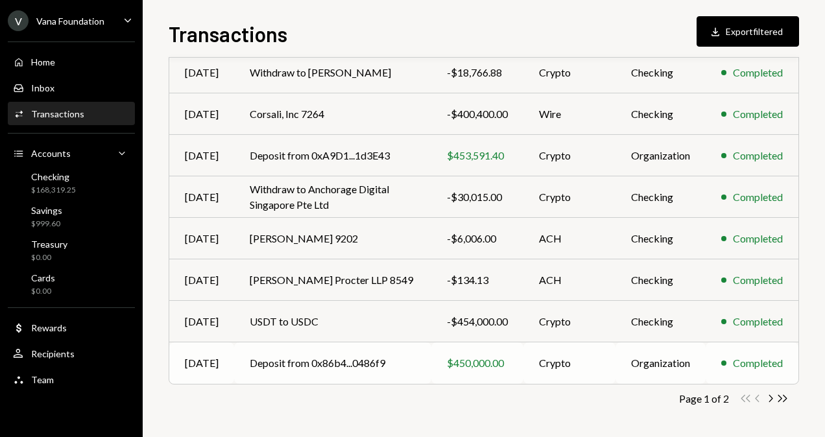
scroll to position [260, 0]
click at [768, 400] on icon "Chevron Right" at bounding box center [770, 398] width 12 height 12
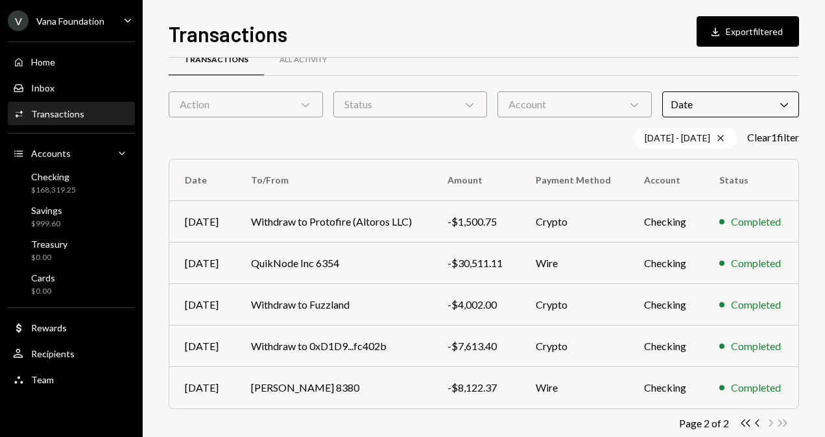
scroll to position [53, 0]
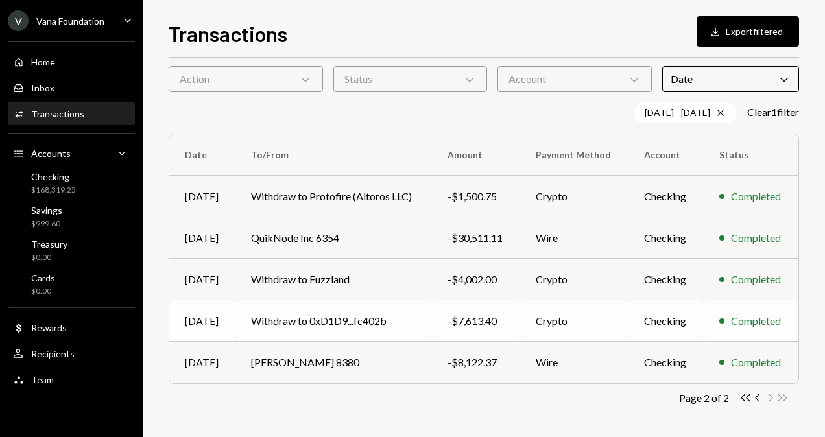
click at [405, 309] on td "Withdraw to 0xD1D9...fc402b" at bounding box center [333, 321] width 197 height 42
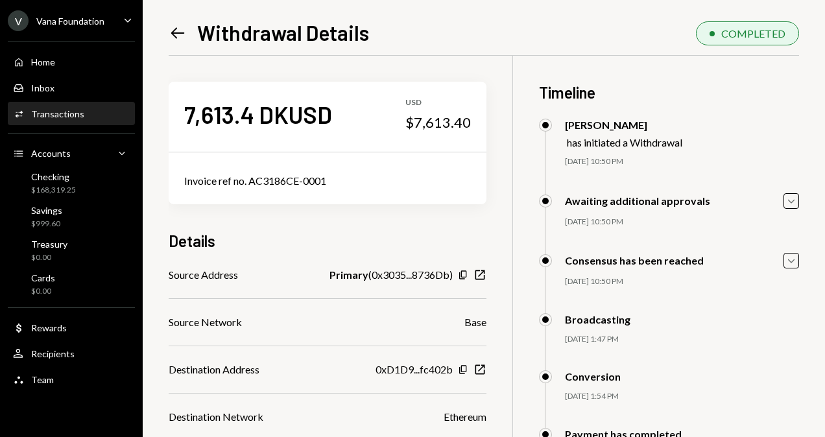
click at [182, 39] on icon "Left Arrow" at bounding box center [178, 33] width 18 height 18
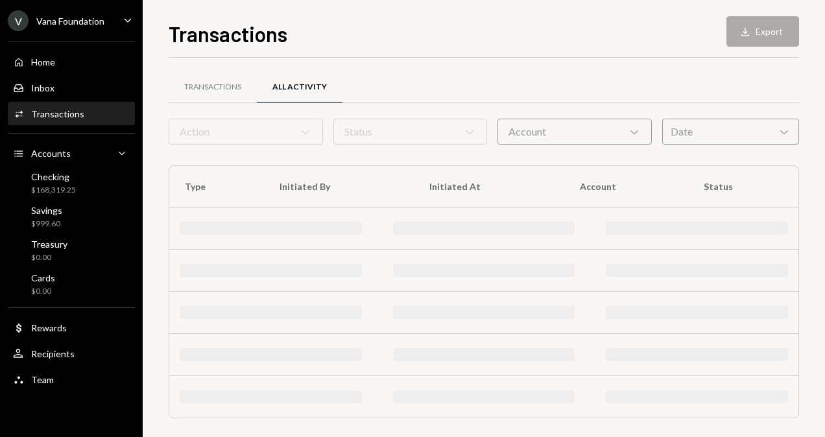
click at [737, 115] on div "Transactions All Activity" at bounding box center [484, 95] width 630 height 48
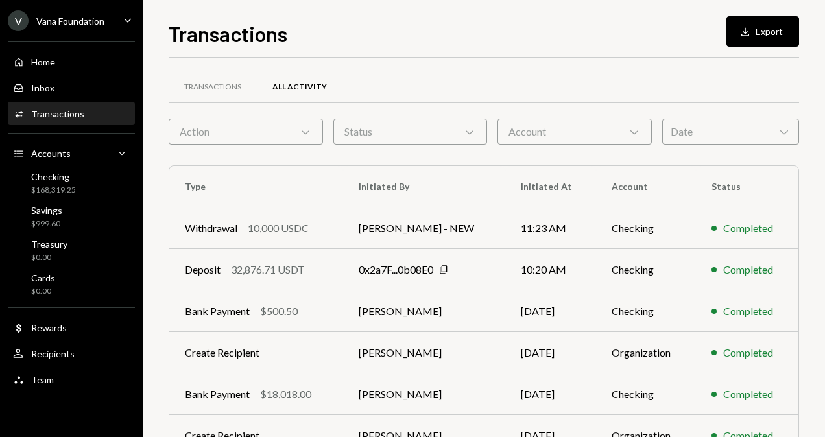
click at [732, 138] on div "Date Chevron Down" at bounding box center [730, 132] width 137 height 26
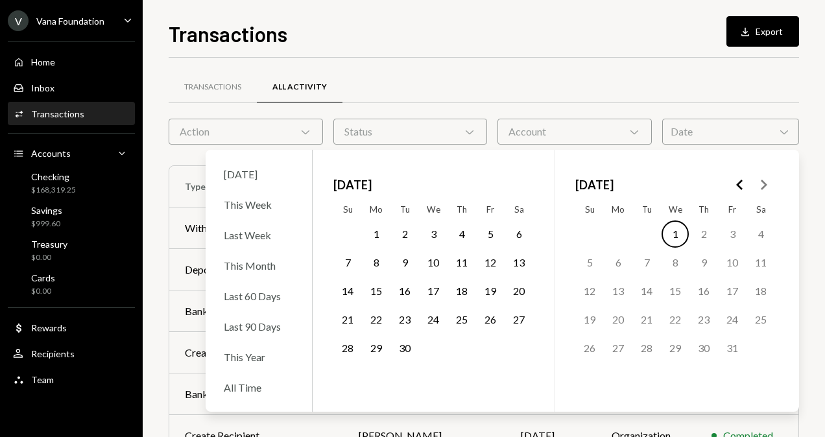
click at [736, 182] on icon "Go to the Previous Month" at bounding box center [740, 185] width 16 height 16
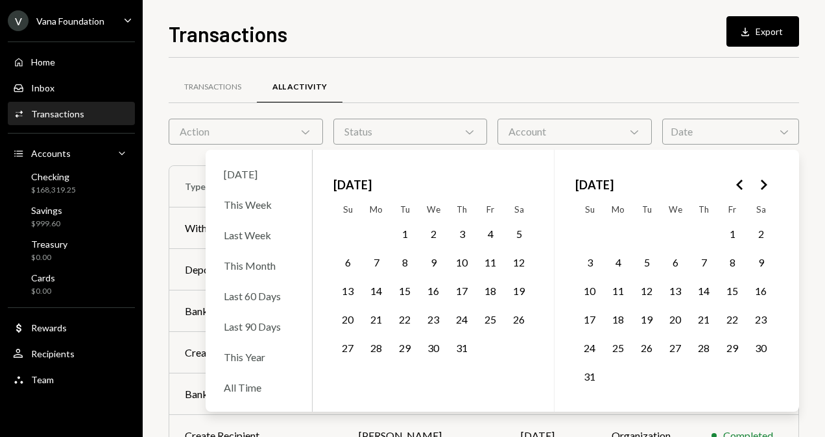
click at [736, 182] on icon "Go to the Previous Month" at bounding box center [740, 185] width 16 height 16
click at [760, 186] on icon "Go to the Next Month" at bounding box center [764, 185] width 16 height 16
click at [403, 316] on button "22" at bounding box center [404, 319] width 27 height 27
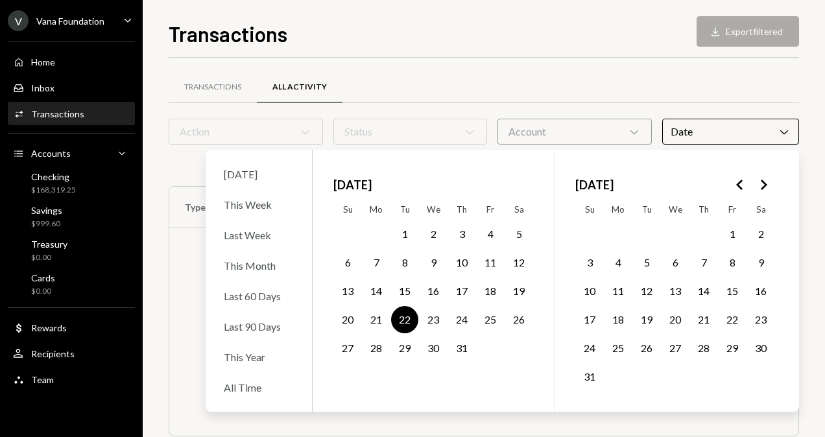
click at [407, 342] on button "29" at bounding box center [404, 348] width 27 height 27
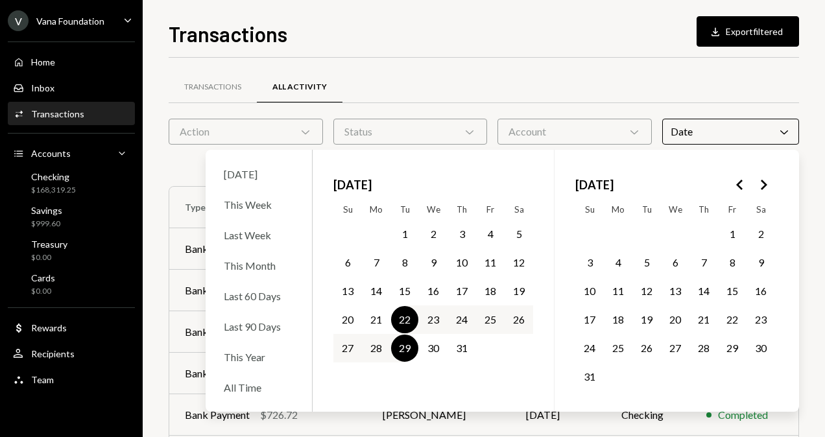
click at [538, 71] on div "Transactions All Activity" at bounding box center [484, 87] width 630 height 33
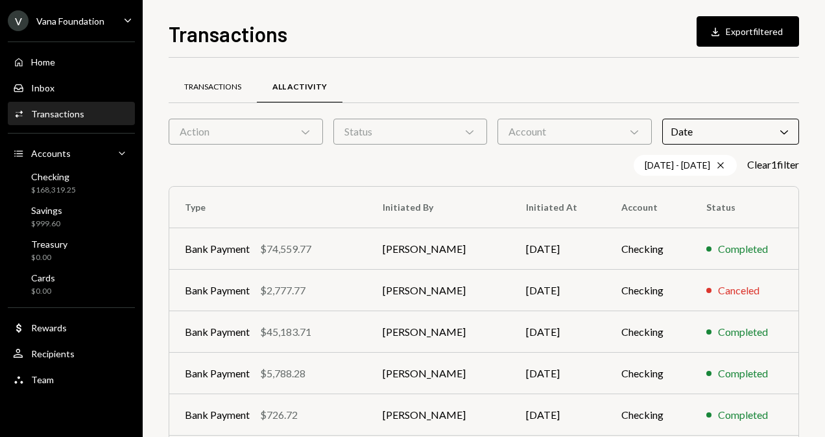
click at [228, 79] on div "Transactions" at bounding box center [213, 87] width 88 height 31
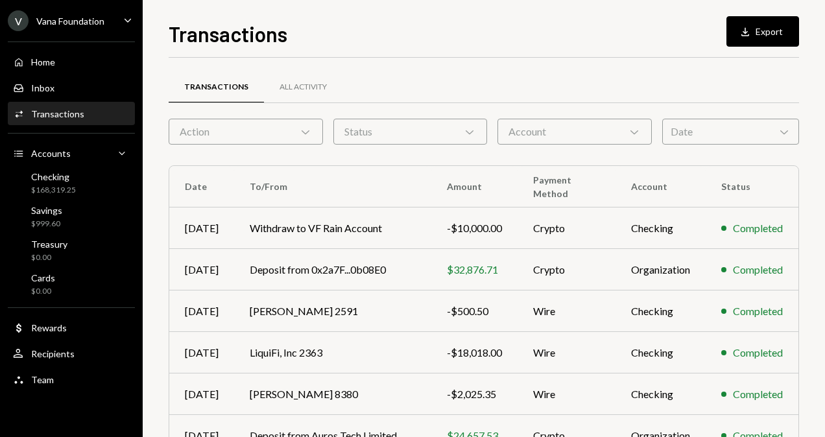
click at [747, 126] on div "Date Chevron Down" at bounding box center [730, 132] width 137 height 26
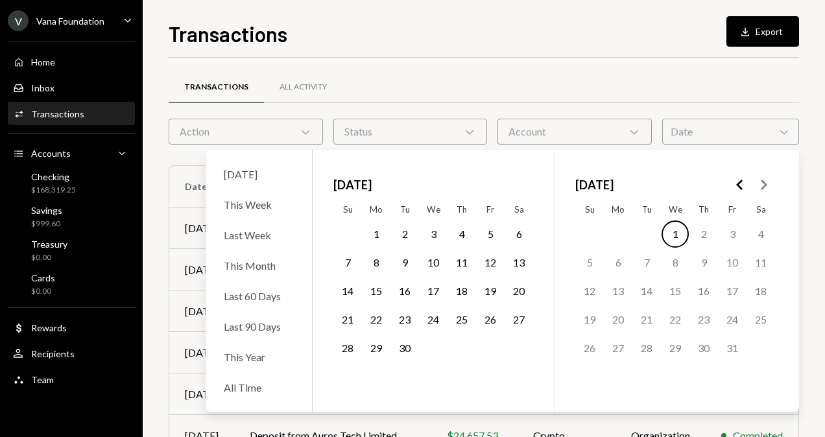
click at [740, 183] on icon "Go to the Previous Month" at bounding box center [740, 185] width 16 height 16
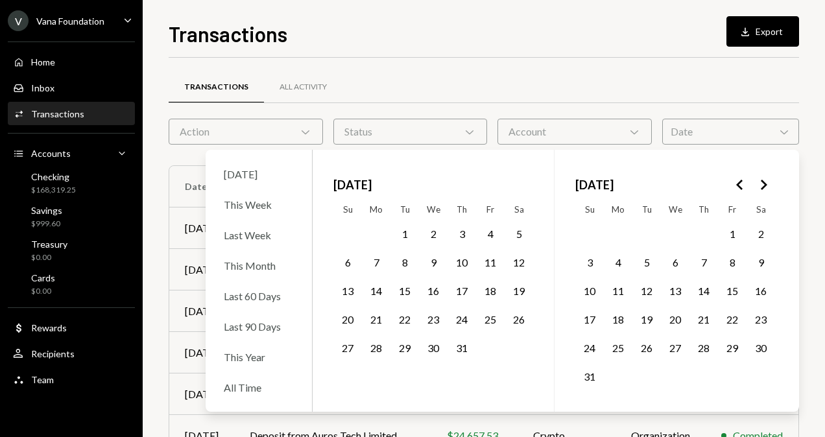
click at [740, 183] on icon "Go to the Previous Month" at bounding box center [740, 185] width 16 height 16
click at [763, 187] on icon "Go to the Next Month" at bounding box center [764, 185] width 16 height 16
click at [431, 313] on button "23" at bounding box center [433, 319] width 27 height 27
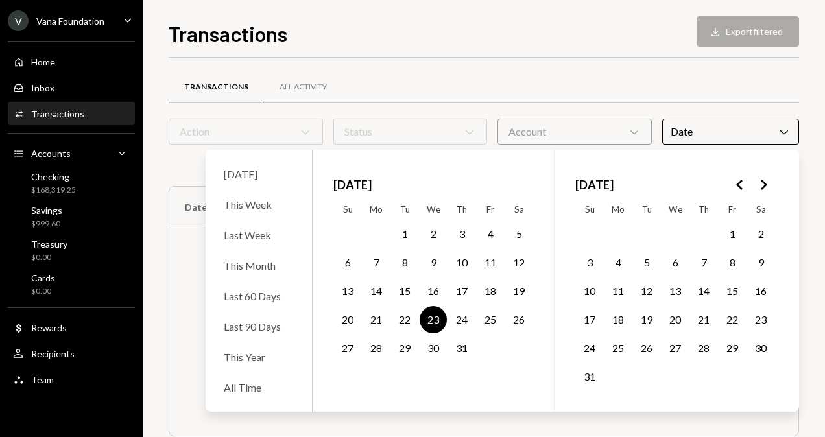
click at [438, 341] on button "30" at bounding box center [433, 348] width 27 height 27
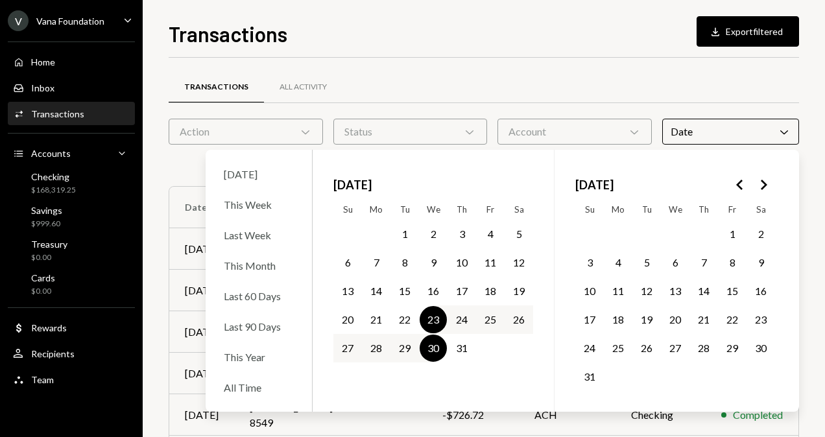
click at [521, 74] on div "Transactions All Activity" at bounding box center [484, 87] width 630 height 33
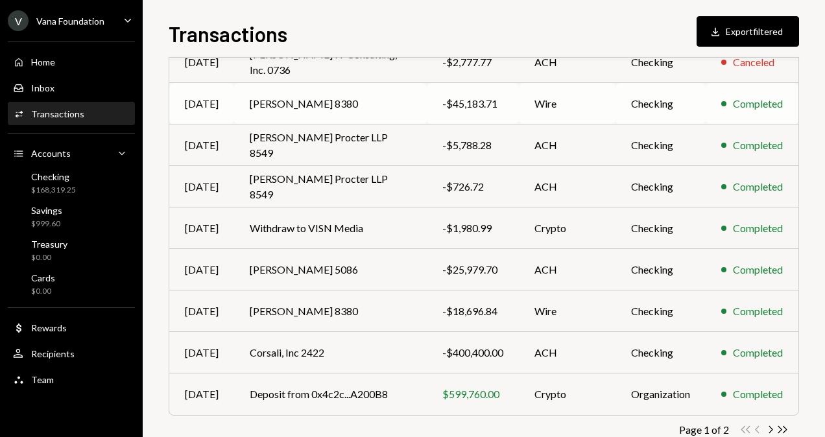
scroll to position [259, 0]
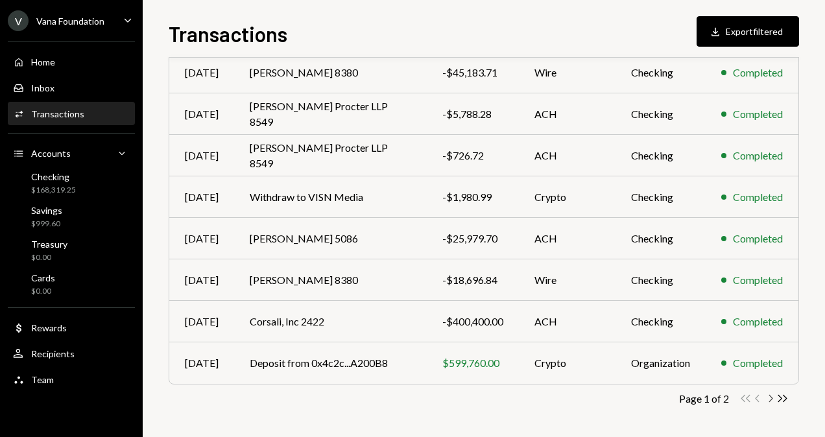
click at [771, 398] on icon "Chevron Right" at bounding box center [770, 398] width 12 height 12
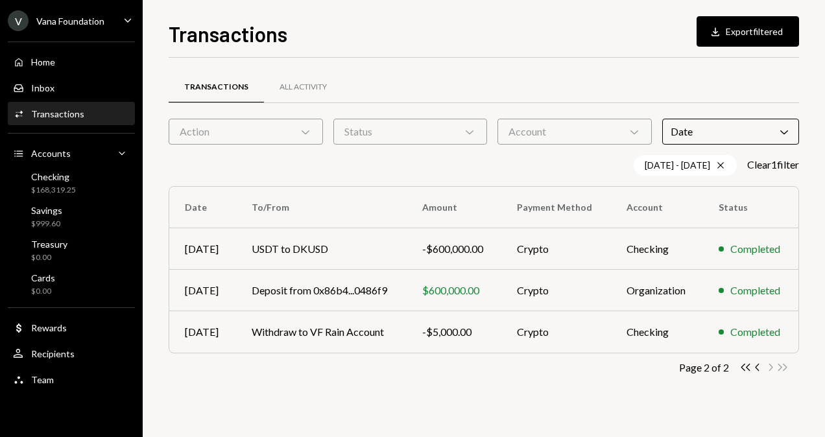
scroll to position [0, 0]
click at [717, 165] on icon at bounding box center [720, 166] width 6 height 6
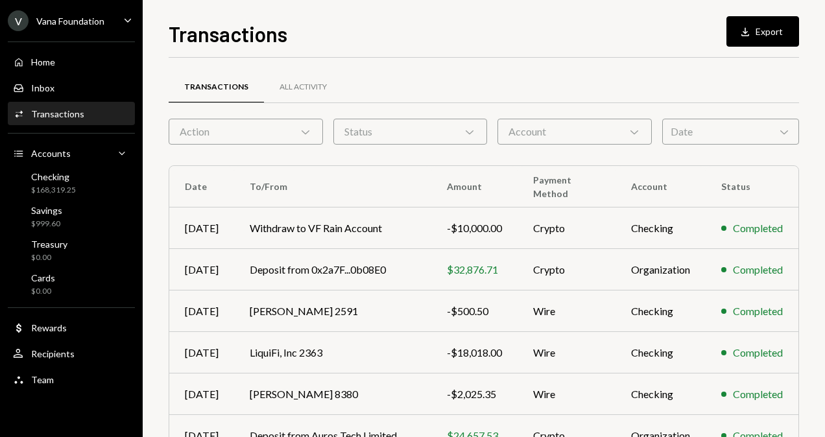
click at [731, 119] on div "Date Chevron Down" at bounding box center [730, 132] width 137 height 26
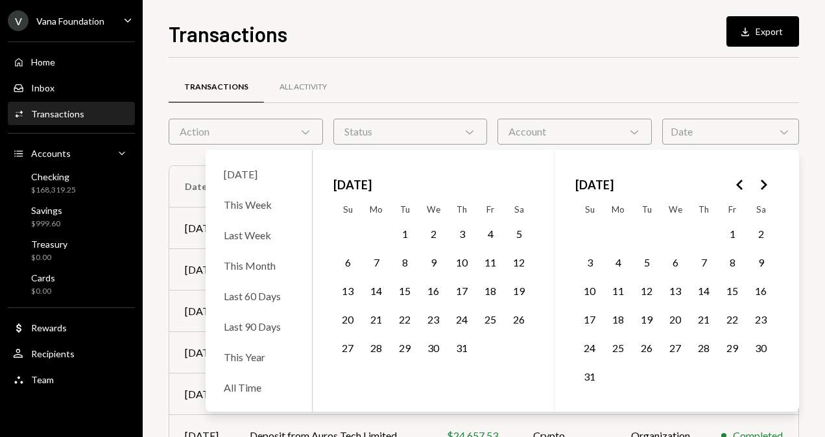
click at [734, 184] on icon "Go to the Previous Month" at bounding box center [740, 185] width 16 height 16
drag, startPoint x: 593, startPoint y: 232, endPoint x: 602, endPoint y: 277, distance: 45.7
click at [592, 232] on button "1" at bounding box center [589, 234] width 27 height 27
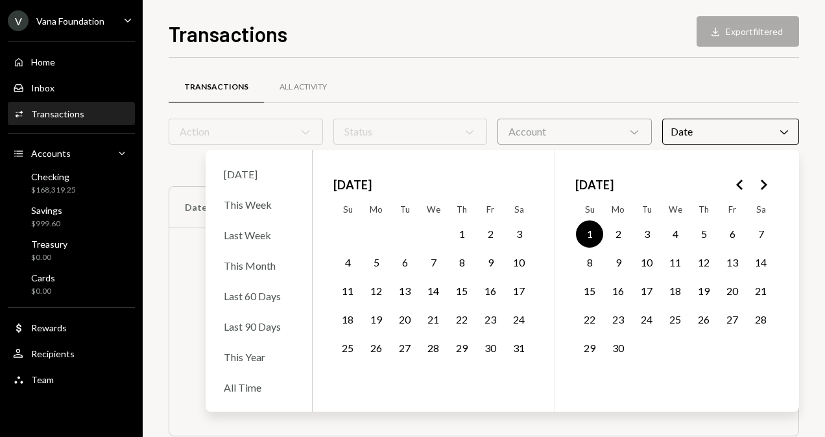
click at [620, 348] on button "30" at bounding box center [618, 348] width 27 height 27
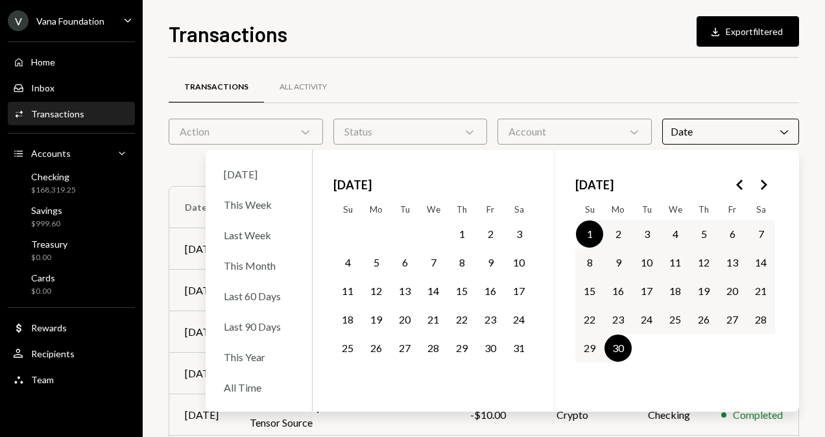
click at [576, 66] on div "Transactions All Activity Action Chevron Down Status Chevron Down Account Chevr…" at bounding box center [484, 378] width 630 height 640
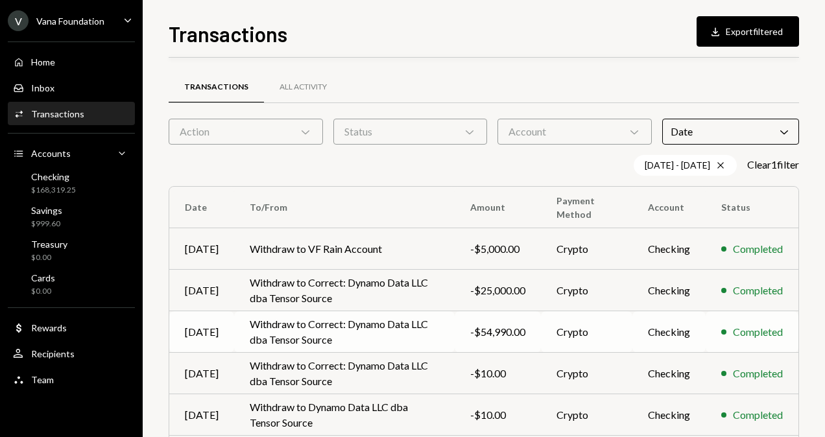
scroll to position [260, 0]
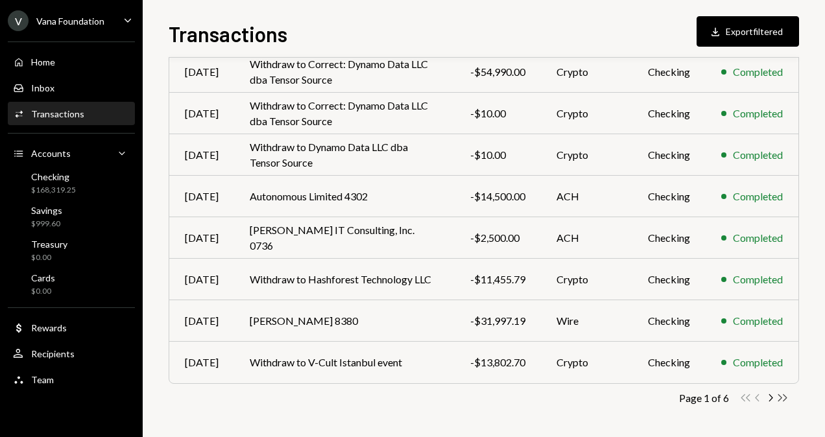
click at [785, 396] on icon "button" at bounding box center [782, 397] width 9 height 7
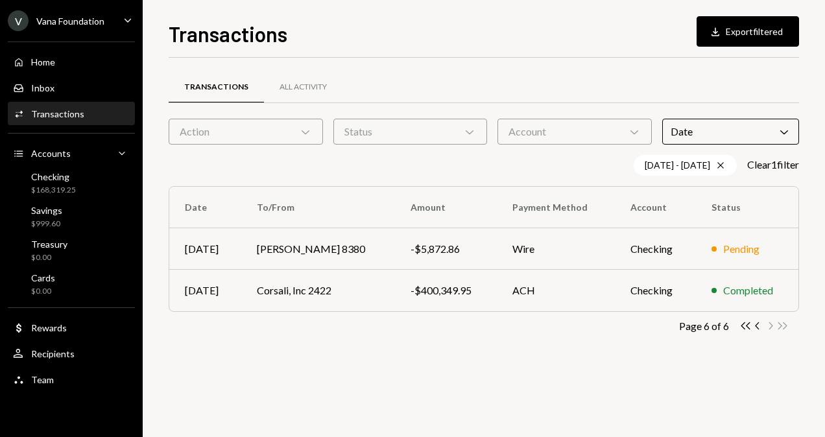
scroll to position [0, 0]
click at [754, 324] on icon "Chevron Left" at bounding box center [758, 326] width 12 height 12
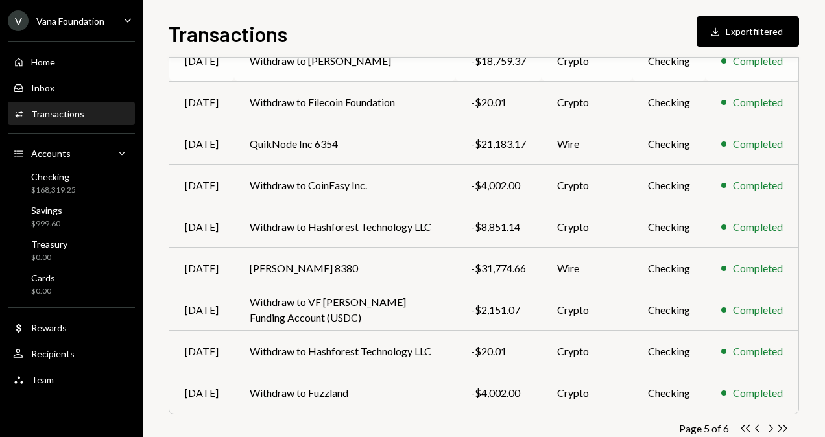
scroll to position [259, 0]
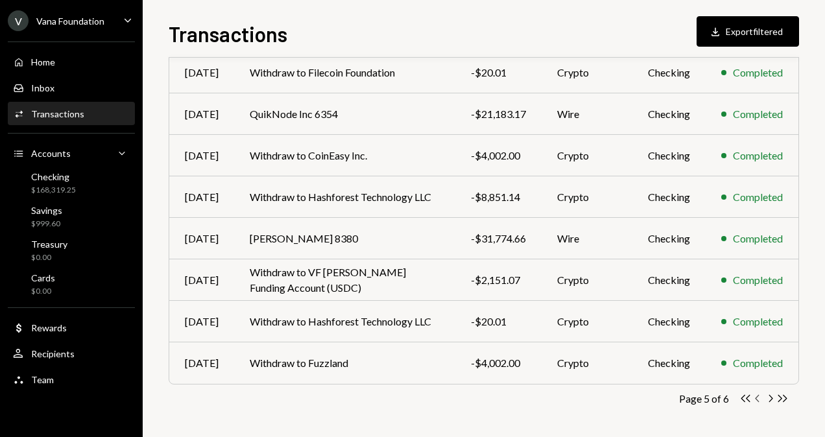
click at [756, 401] on icon "Chevron Left" at bounding box center [758, 398] width 12 height 12
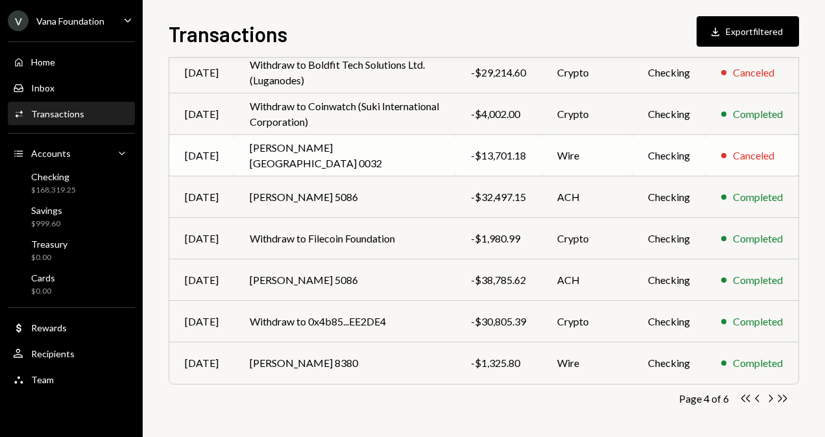
click at [402, 158] on td "[PERSON_NAME] [GEOGRAPHIC_DATA] 0032" at bounding box center [344, 156] width 221 height 42
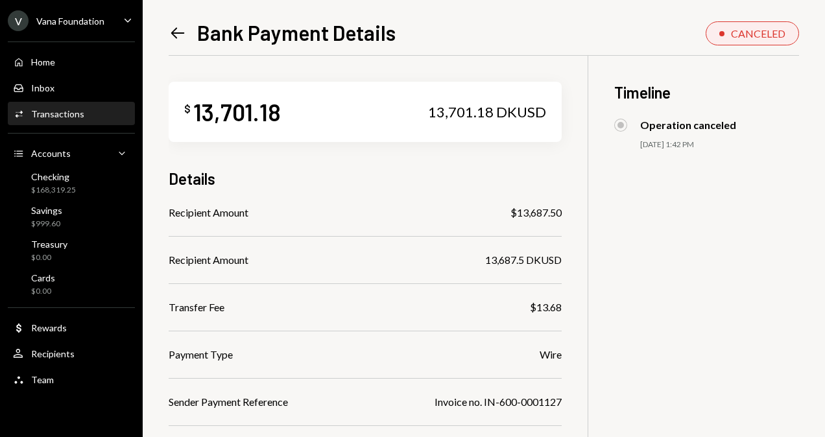
click at [75, 114] on div "Transactions" at bounding box center [57, 113] width 53 height 11
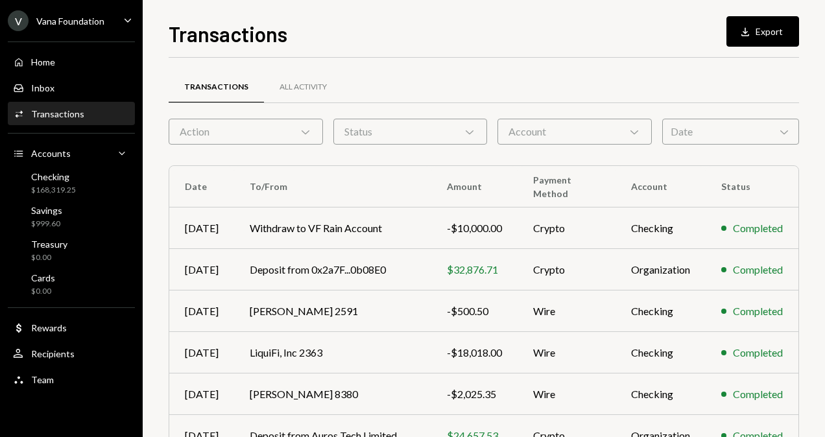
click at [724, 130] on div "Date Chevron Down" at bounding box center [730, 132] width 137 height 26
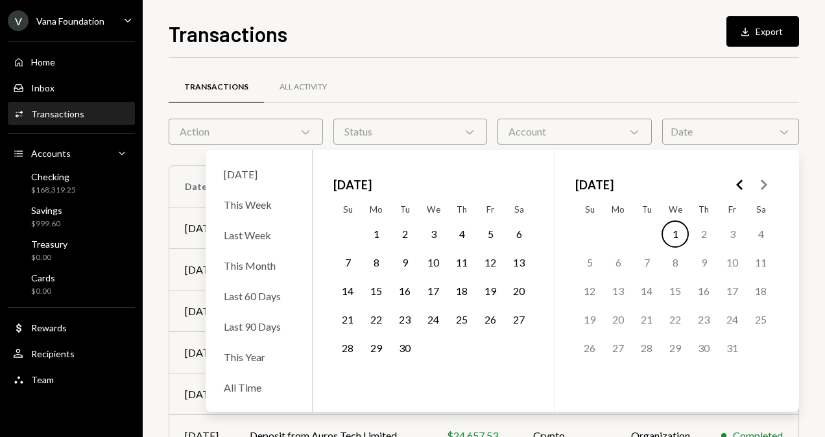
click at [734, 180] on icon "Go to the Previous Month" at bounding box center [740, 185] width 16 height 16
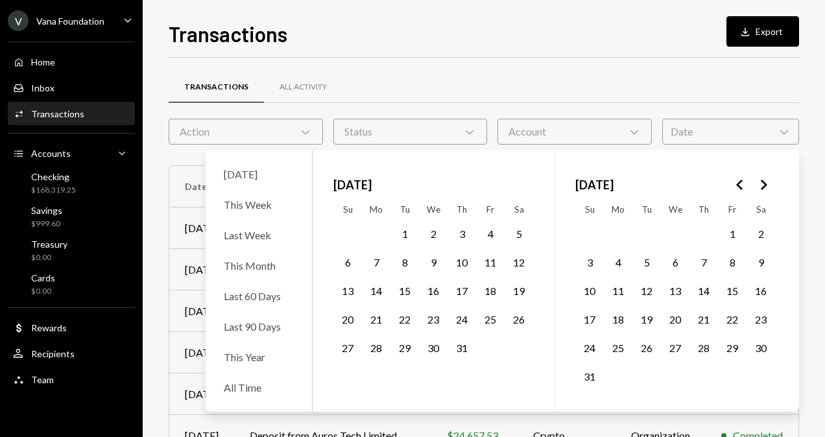
click at [734, 180] on icon "Go to the Previous Month" at bounding box center [740, 185] width 16 height 16
click at [759, 182] on icon "Go to the Next Month" at bounding box center [764, 185] width 16 height 16
click at [432, 235] on button "2" at bounding box center [433, 234] width 27 height 27
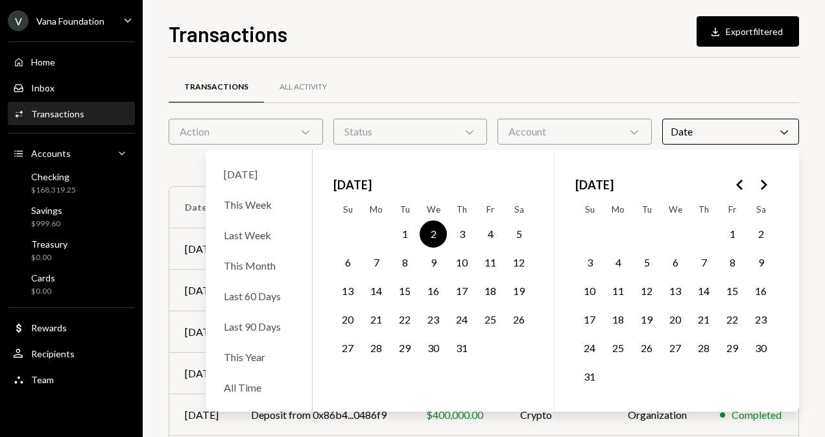
click at [464, 344] on button "31" at bounding box center [461, 348] width 27 height 27
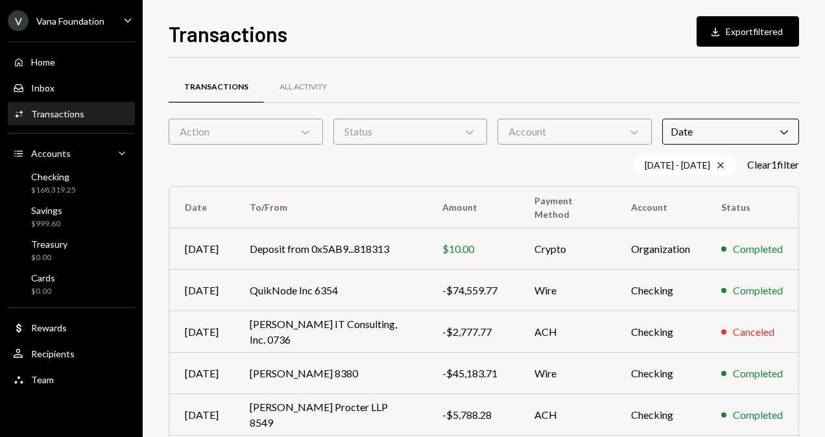
click at [494, 63] on div "Transactions All Activity Action Chevron Down Status Chevron Down Account Chevr…" at bounding box center [484, 378] width 630 height 640
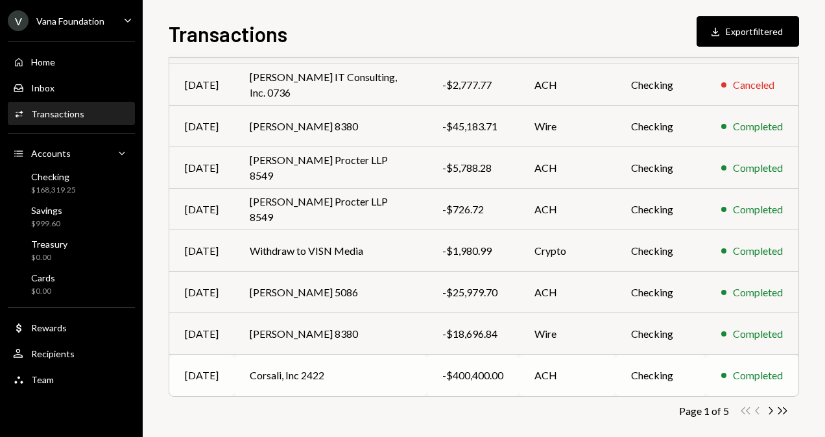
scroll to position [260, 0]
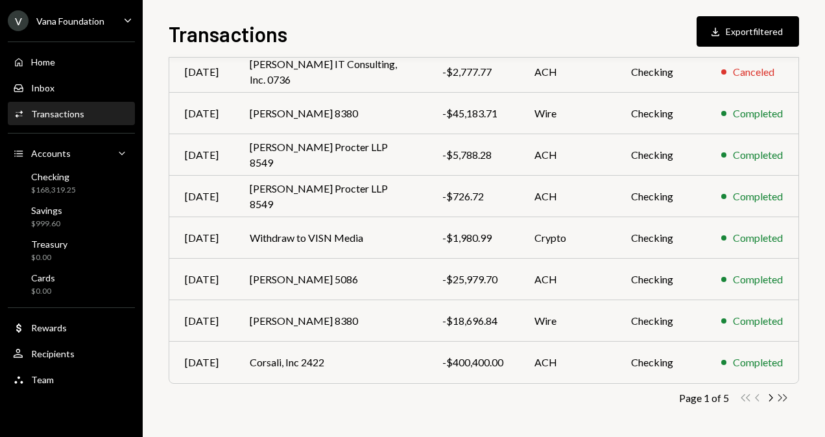
click at [782, 395] on icon "Double Arrow Right" at bounding box center [782, 398] width 12 height 12
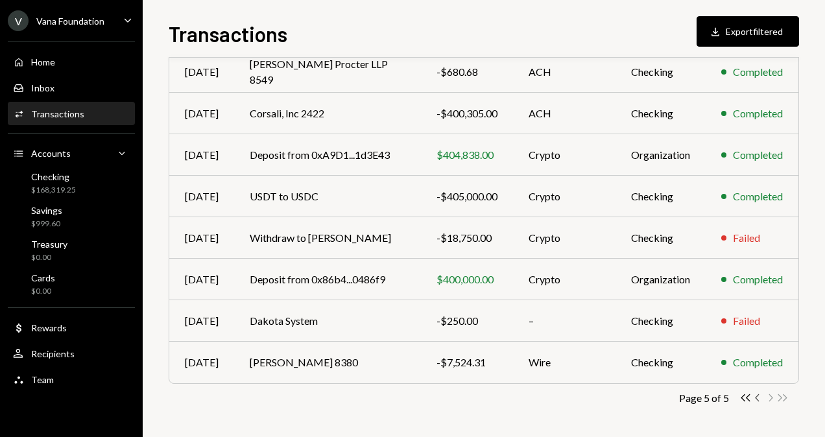
click at [756, 398] on icon "Chevron Left" at bounding box center [758, 398] width 12 height 12
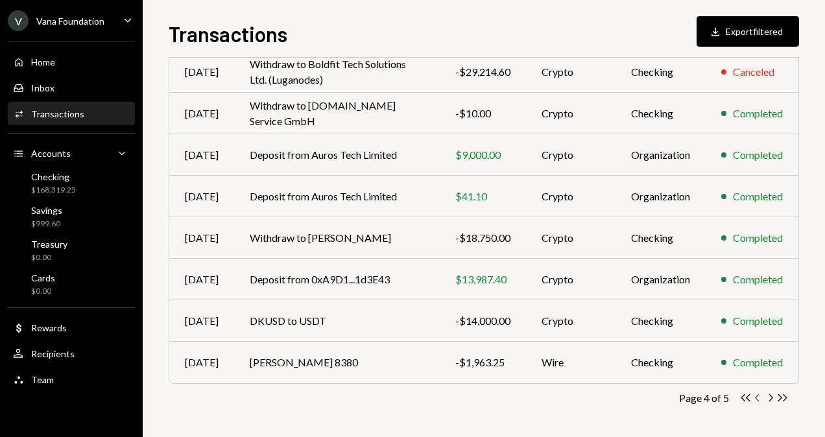
click at [754, 399] on icon "Chevron Left" at bounding box center [758, 398] width 12 height 12
